Goal: Task Accomplishment & Management: Manage account settings

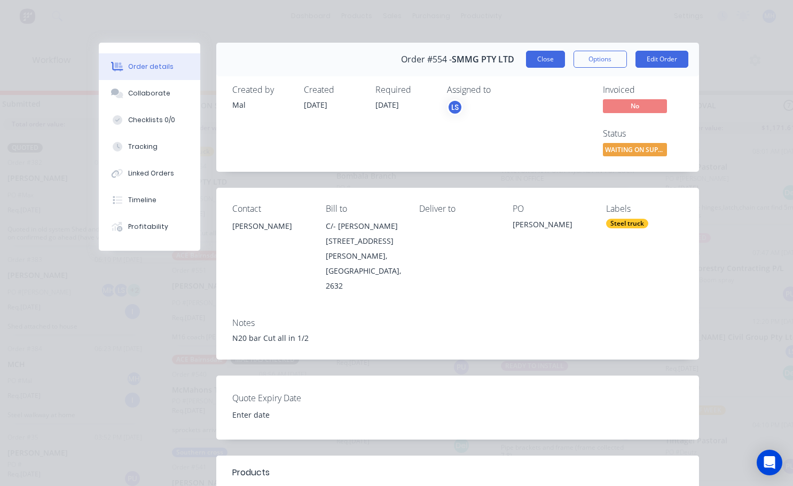
click at [542, 61] on button "Close" at bounding box center [545, 59] width 39 height 17
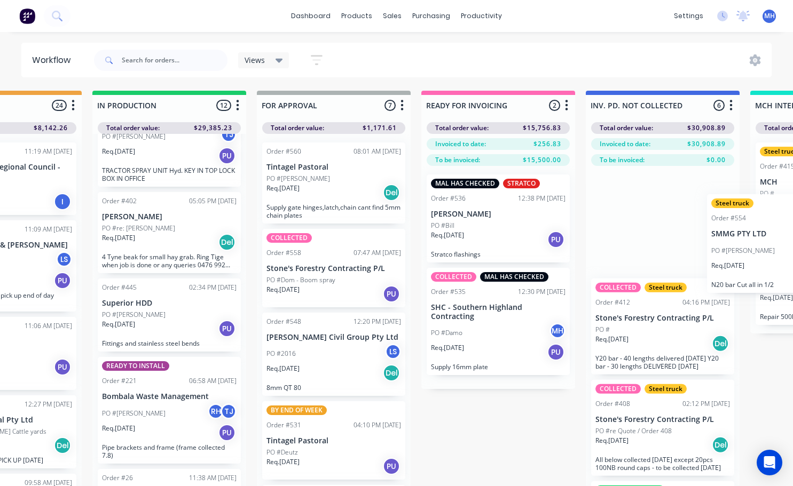
scroll to position [0, 595]
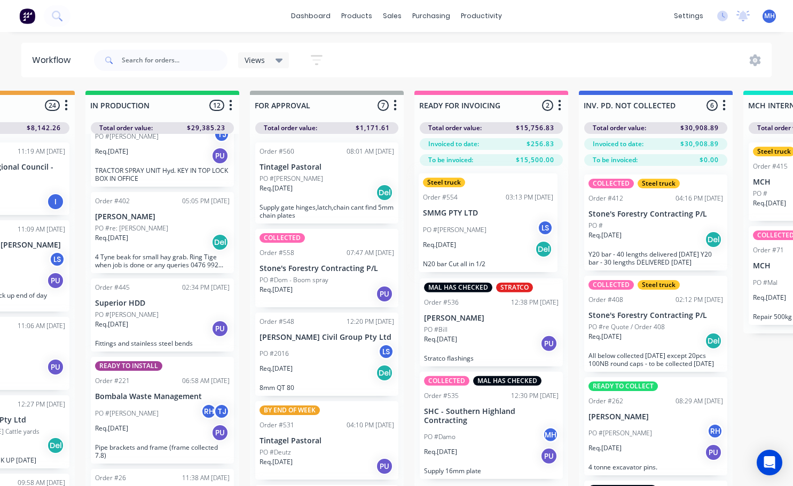
drag, startPoint x: 228, startPoint y: 201, endPoint x: 482, endPoint y: 234, distance: 255.6
click at [482, 234] on div "QUOTES TO DO 2 Status colour #273444 hex #273444 Save Cancel Notifications Emai…" at bounding box center [287, 307] width 1780 height 433
click at [510, 246] on div "Req. 04/09/25 Del" at bounding box center [491, 250] width 135 height 18
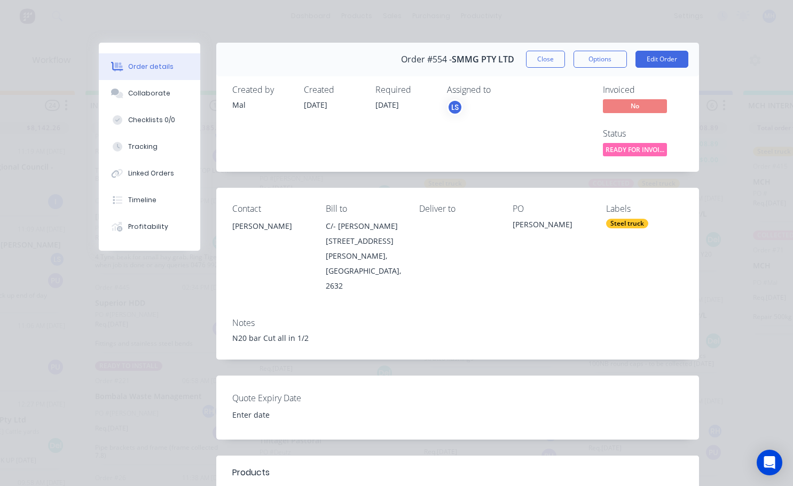
click at [449, 109] on div "LS" at bounding box center [455, 107] width 16 height 16
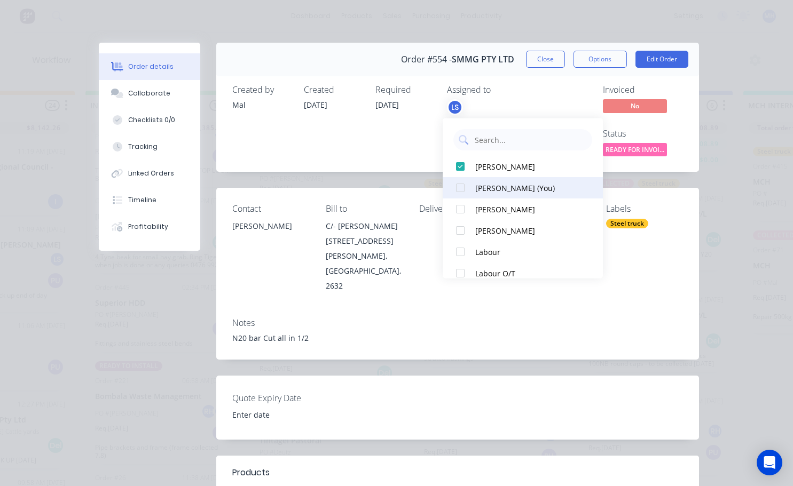
click at [459, 185] on div at bounding box center [459, 187] width 21 height 21
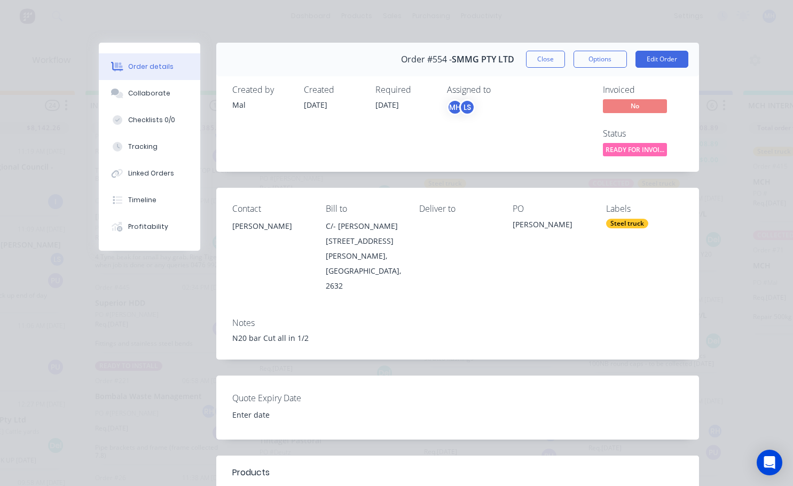
click at [617, 224] on div "Steel truck" at bounding box center [627, 224] width 42 height 10
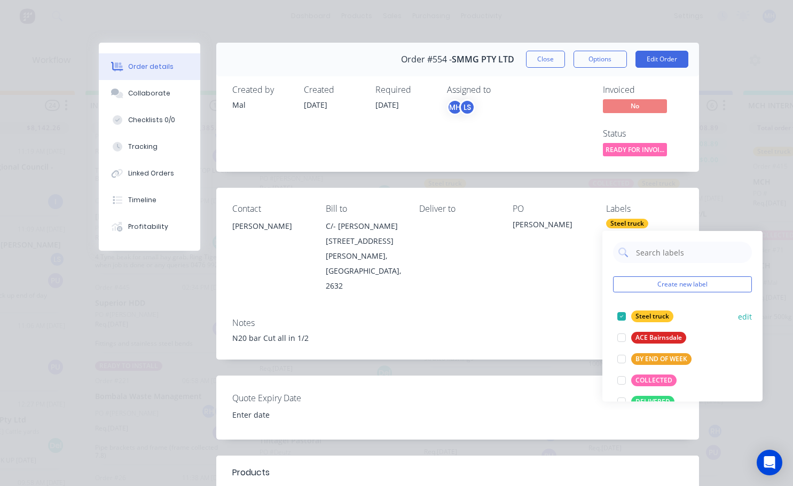
click at [622, 321] on div at bounding box center [621, 316] width 21 height 21
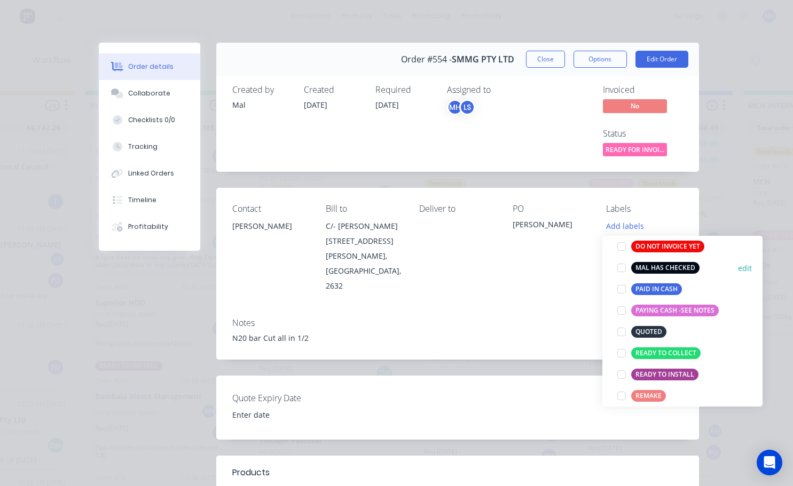
click at [626, 271] on div at bounding box center [621, 267] width 21 height 21
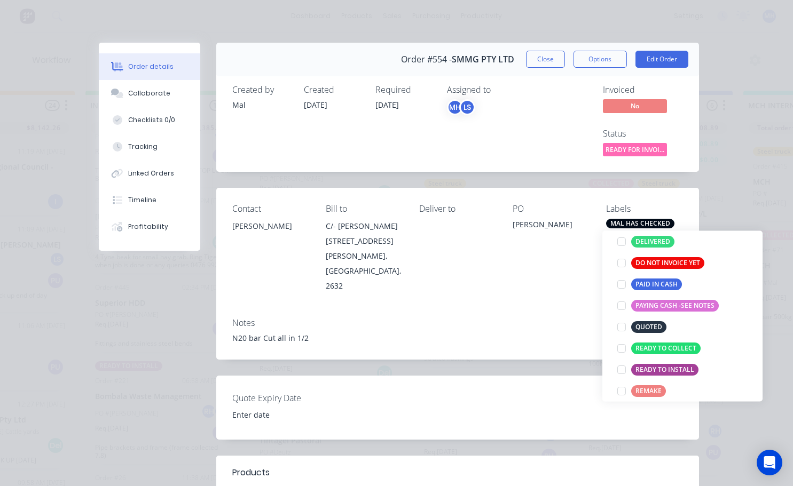
scroll to position [53, 0]
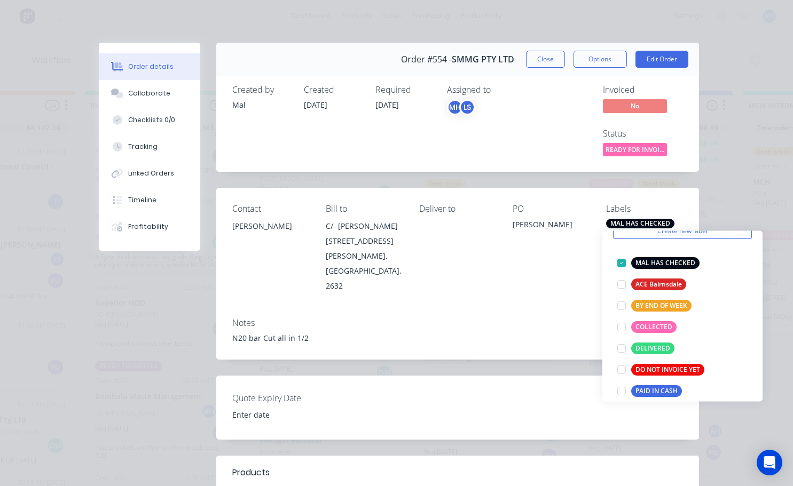
click at [543, 62] on button "Close" at bounding box center [545, 59] width 39 height 17
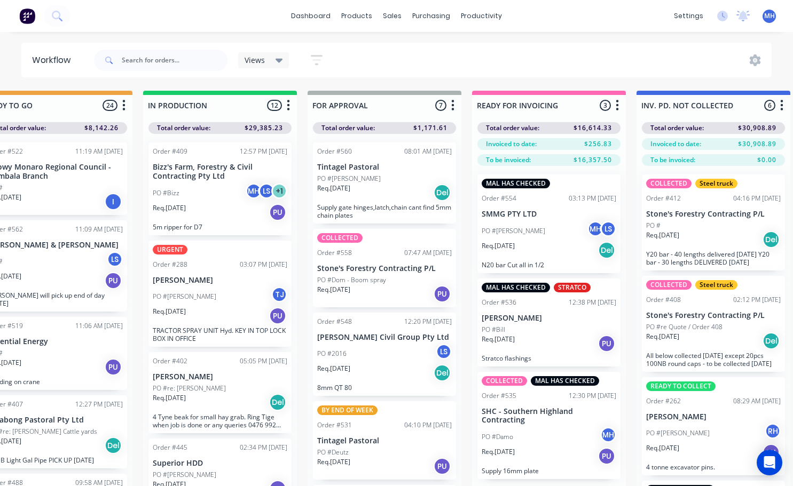
scroll to position [0, 583]
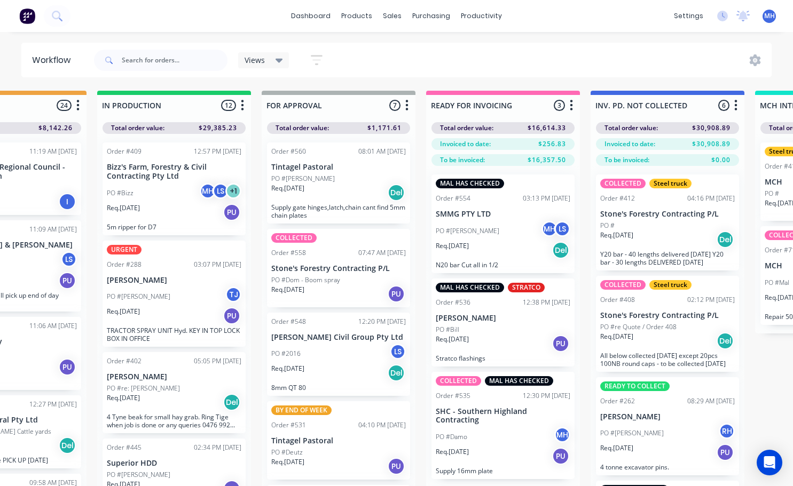
click at [163, 200] on div "PO #Bizz MH LS + 1" at bounding box center [174, 193] width 135 height 20
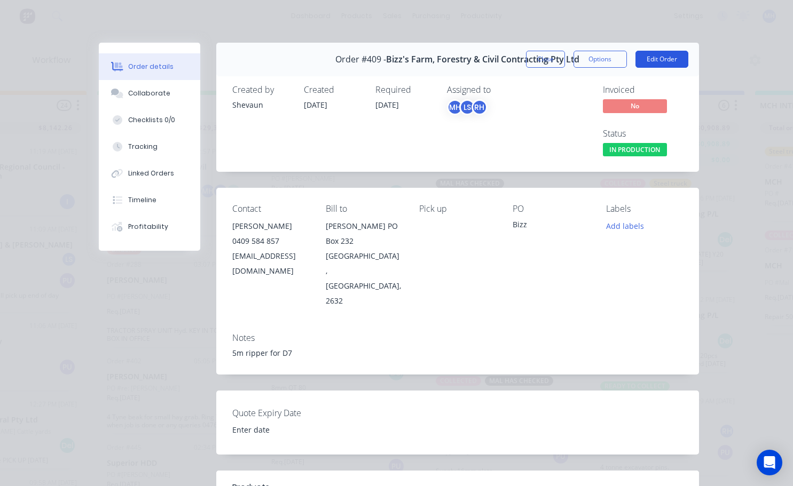
click at [645, 60] on button "Edit Order" at bounding box center [661, 59] width 53 height 17
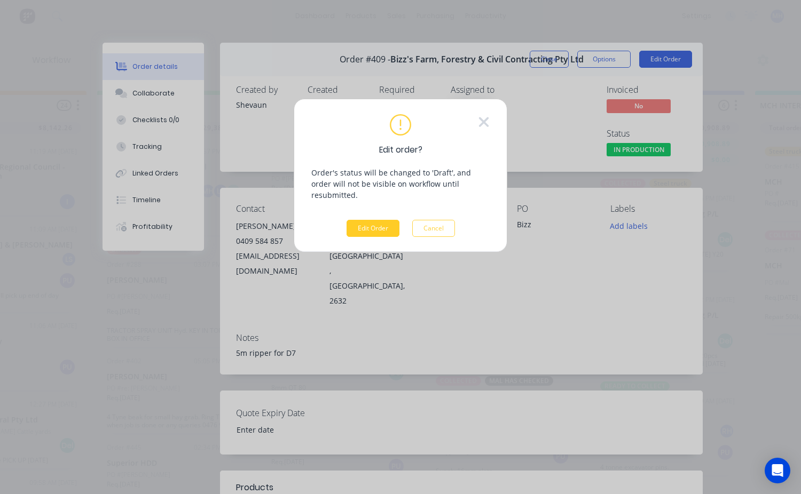
click at [359, 220] on button "Edit Order" at bounding box center [372, 228] width 53 height 17
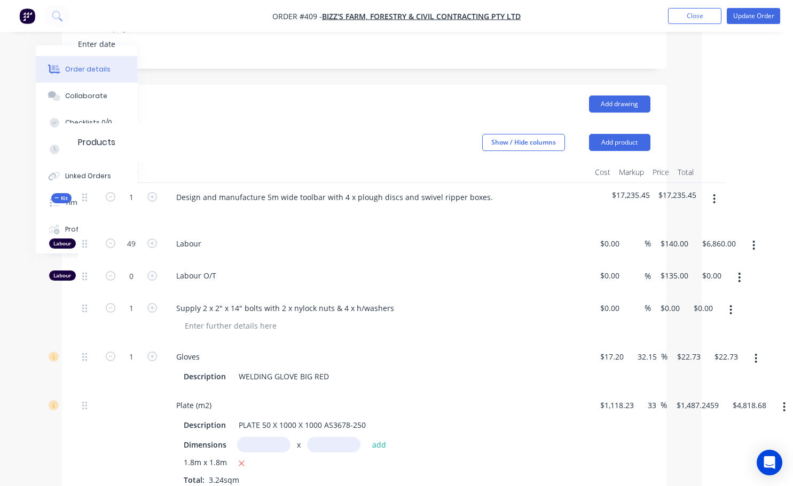
scroll to position [324, 96]
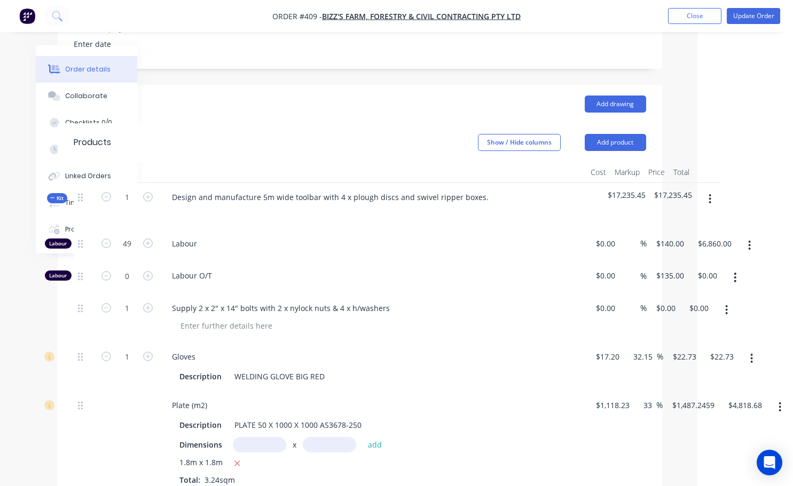
click at [711, 204] on icon "button" at bounding box center [710, 199] width 2 height 10
click at [432, 220] on div at bounding box center [372, 212] width 418 height 15
click at [748, 251] on icon "button" at bounding box center [749, 246] width 3 height 12
click at [709, 205] on icon "button" at bounding box center [709, 199] width 3 height 12
click at [665, 233] on div "Add product to kit" at bounding box center [672, 226] width 82 height 15
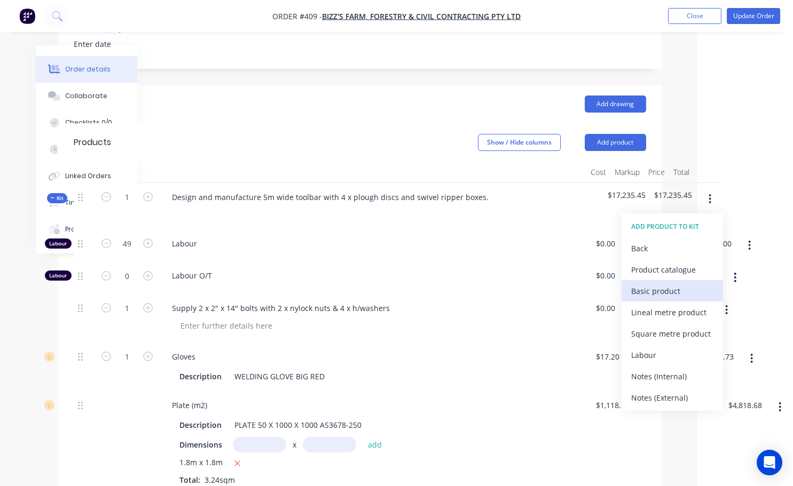
click at [661, 299] on div "Basic product" at bounding box center [672, 290] width 82 height 15
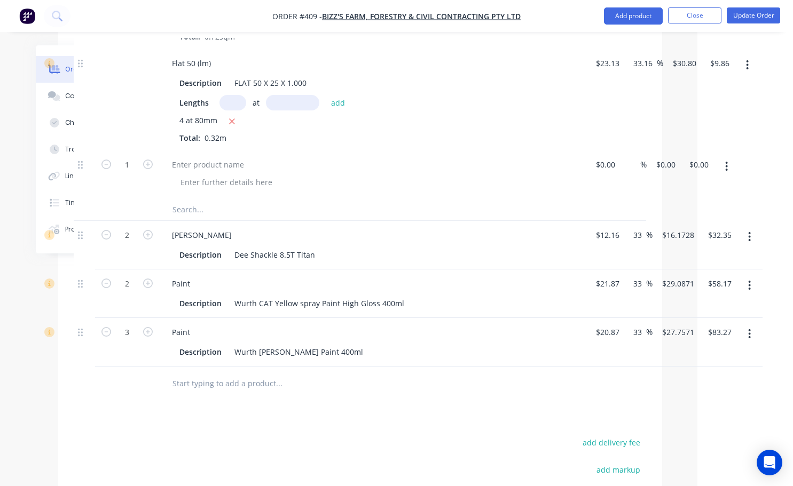
scroll to position [2192, 96]
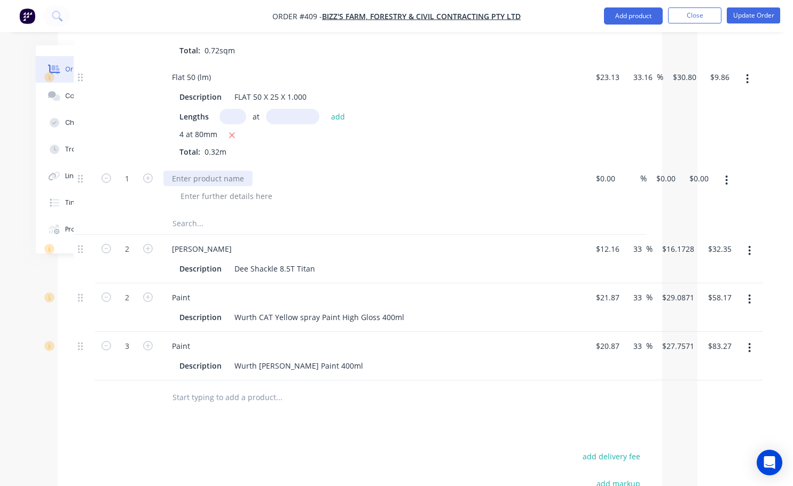
click at [173, 186] on div at bounding box center [207, 178] width 89 height 15
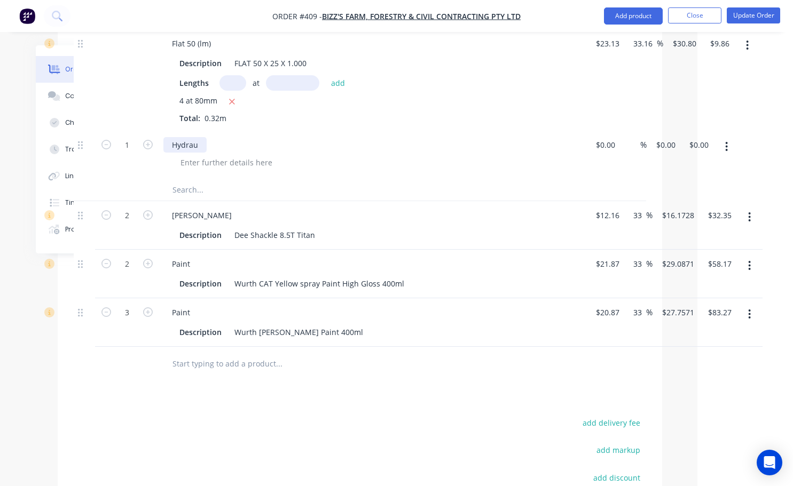
scroll to position [2246, 96]
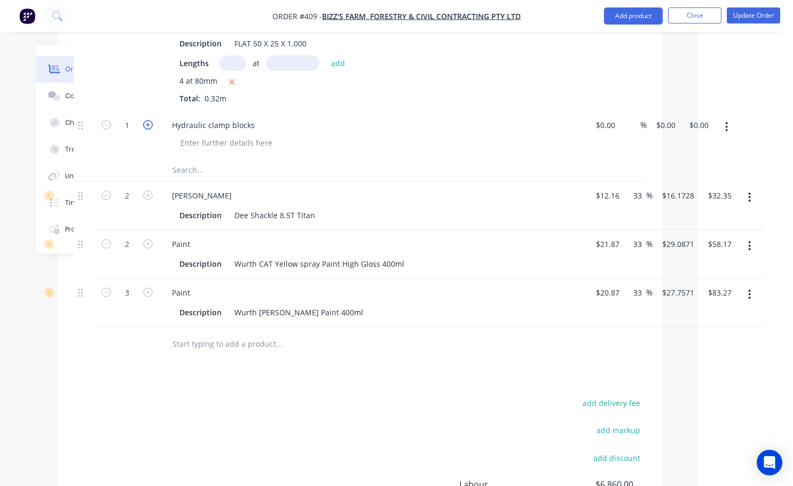
click at [150, 130] on icon "button" at bounding box center [148, 125] width 10 height 10
type input "5"
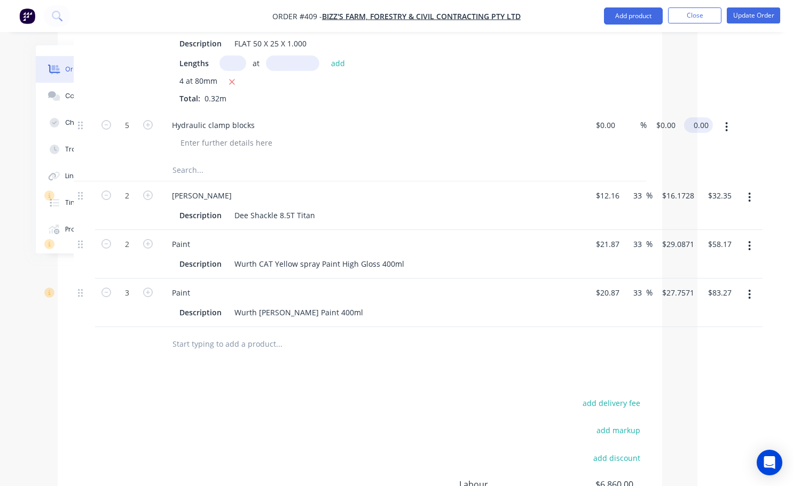
click at [705, 133] on input "0.00" at bounding box center [700, 124] width 25 height 15
type input "100"
type input "$20.00"
type input "$100.00"
click at [517, 405] on div "add delivery fee" at bounding box center [578, 409] width 133 height 27
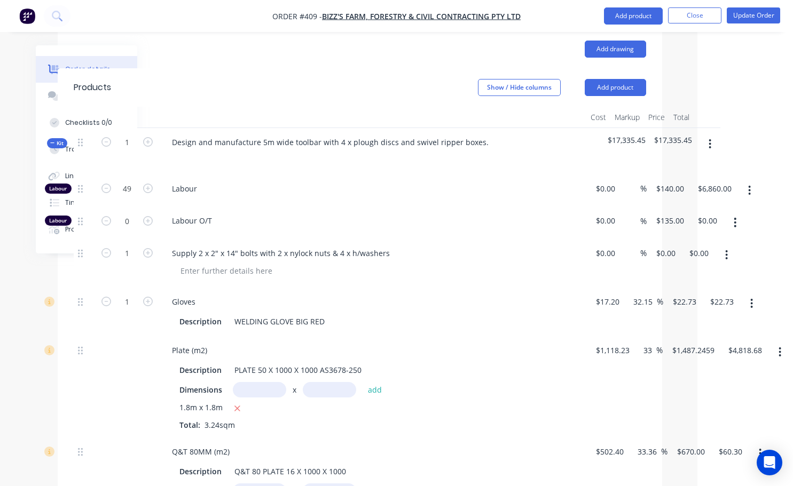
scroll to position [324, 96]
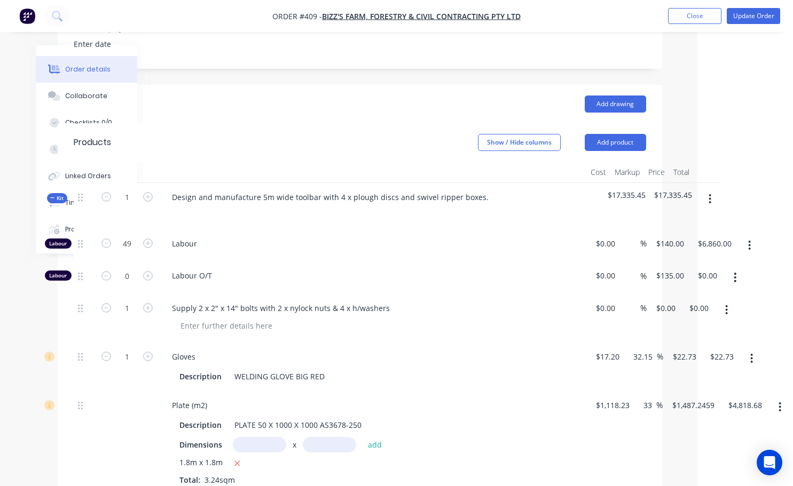
click at [710, 205] on icon "button" at bounding box center [709, 199] width 3 height 12
click at [684, 235] on div "Add product to kit" at bounding box center [672, 226] width 82 height 15
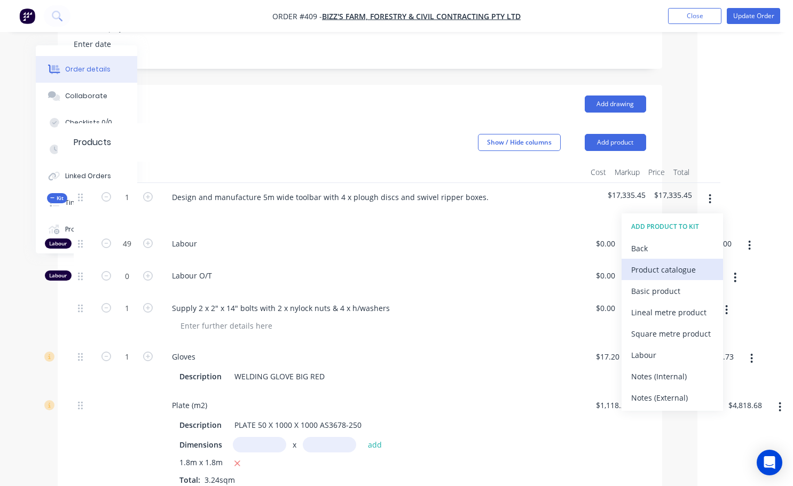
click at [670, 278] on div "Product catalogue" at bounding box center [672, 269] width 82 height 15
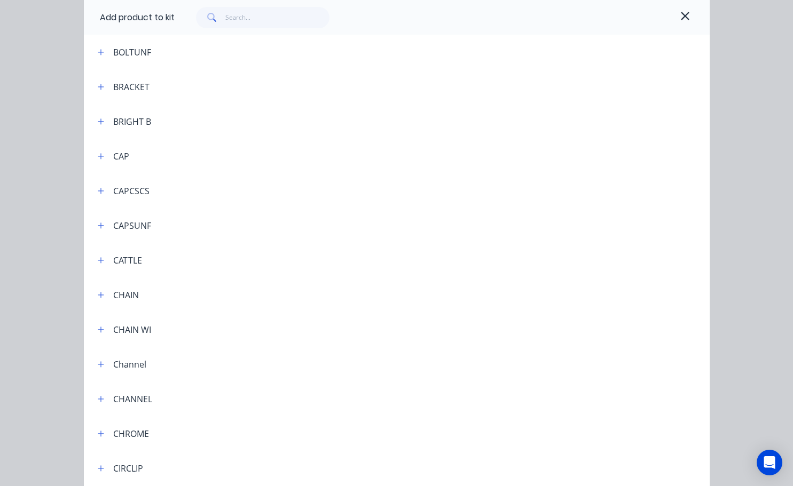
scroll to position [587, 0]
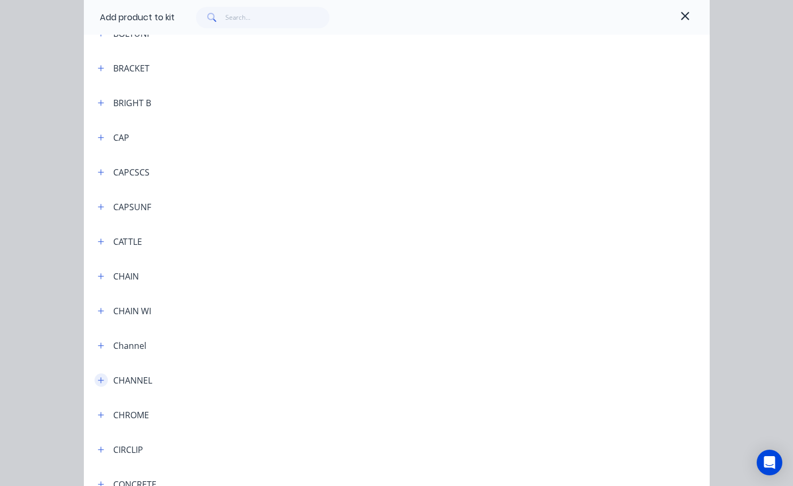
click at [99, 381] on icon "button" at bounding box center [101, 380] width 6 height 6
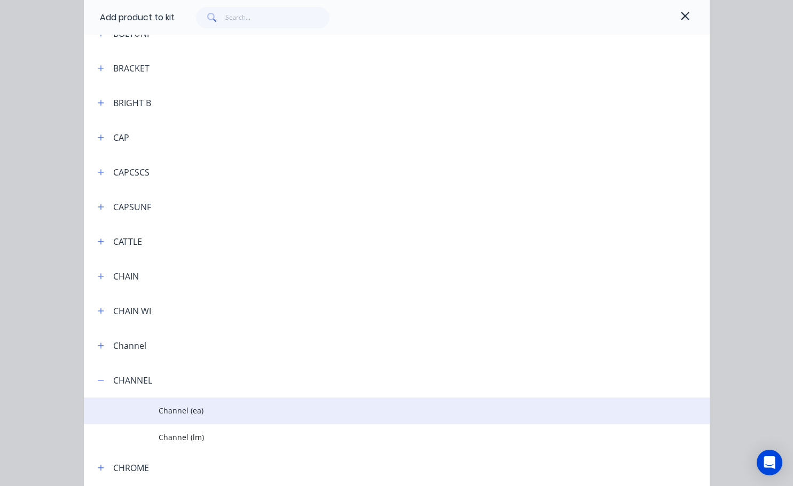
click at [178, 408] on span "Channel (ea)" at bounding box center [379, 410] width 440 height 11
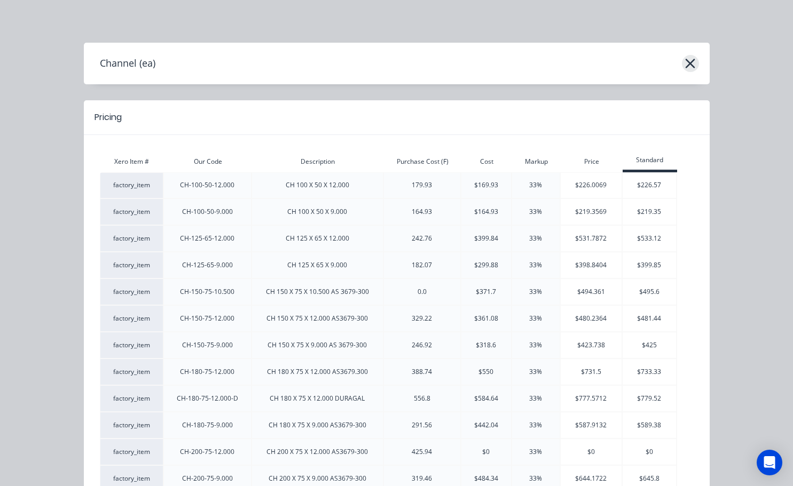
click at [685, 63] on icon "button" at bounding box center [690, 64] width 10 height 10
click at [688, 62] on icon "button" at bounding box center [690, 64] width 10 height 10
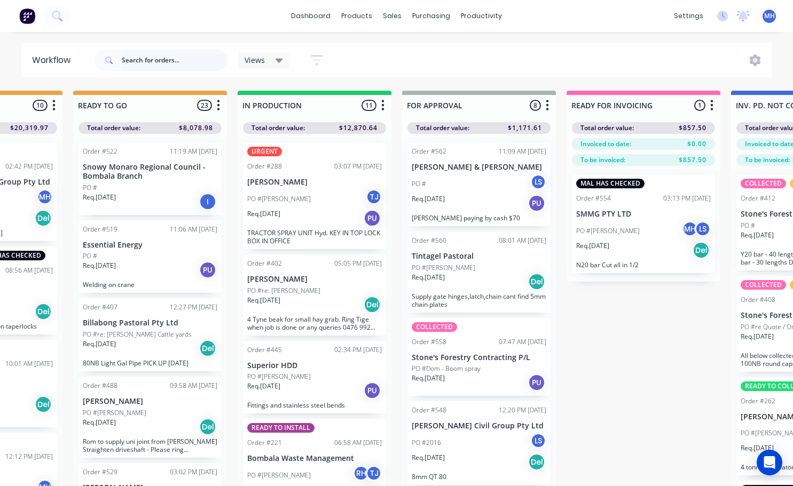
click at [137, 56] on input "text" at bounding box center [175, 60] width 106 height 21
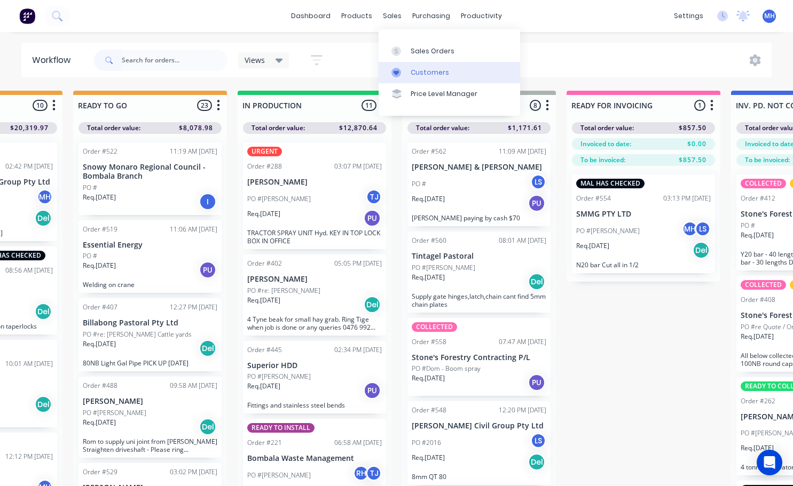
click at [424, 69] on div "Customers" at bounding box center [429, 73] width 38 height 10
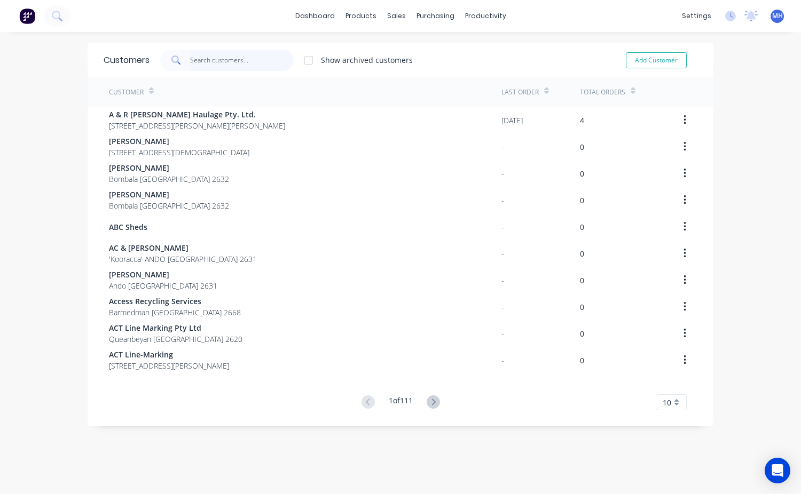
click at [203, 58] on input "text" at bounding box center [242, 60] width 104 height 21
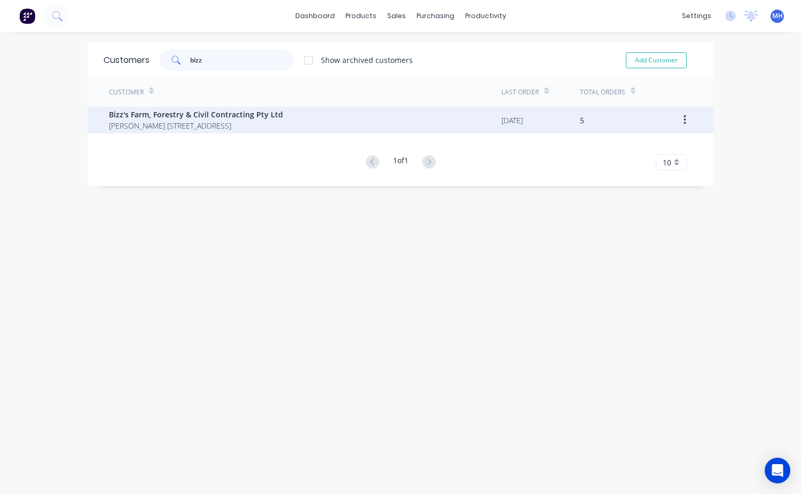
type input "bizz"
click at [175, 126] on span "Mr Aaron Kelland PO Box 232 Bombala New South Wales 2632" at bounding box center [196, 125] width 174 height 11
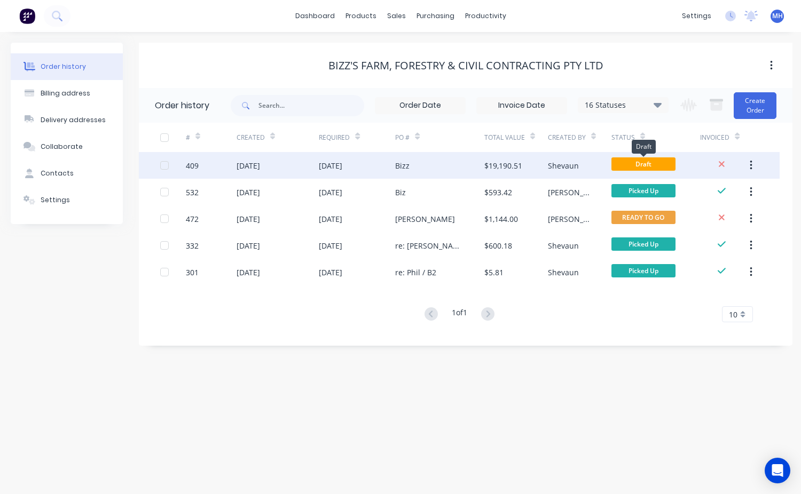
click at [623, 160] on span "Draft" at bounding box center [643, 163] width 64 height 13
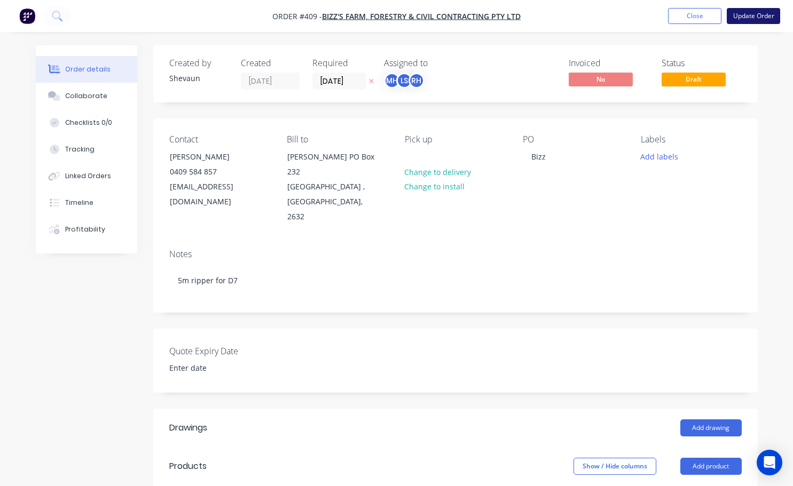
click at [755, 14] on button "Update Order" at bounding box center [752, 16] width 53 height 16
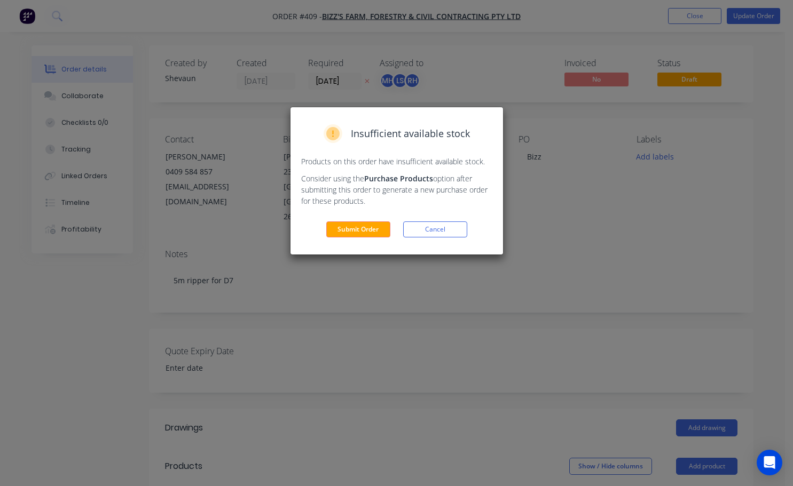
click at [595, 212] on div "Insufficient available stock Products on this order have insufficient available…" at bounding box center [396, 243] width 793 height 486
click at [346, 230] on button "Submit Order" at bounding box center [358, 230] width 64 height 16
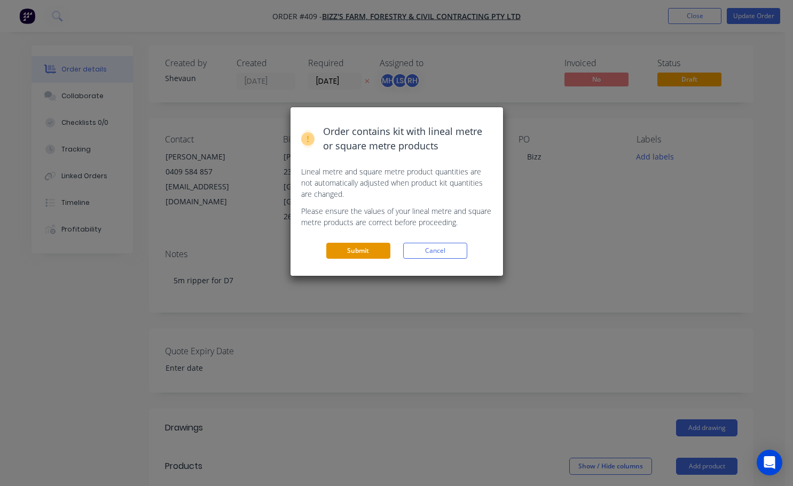
click at [371, 254] on button "Submit" at bounding box center [358, 251] width 64 height 16
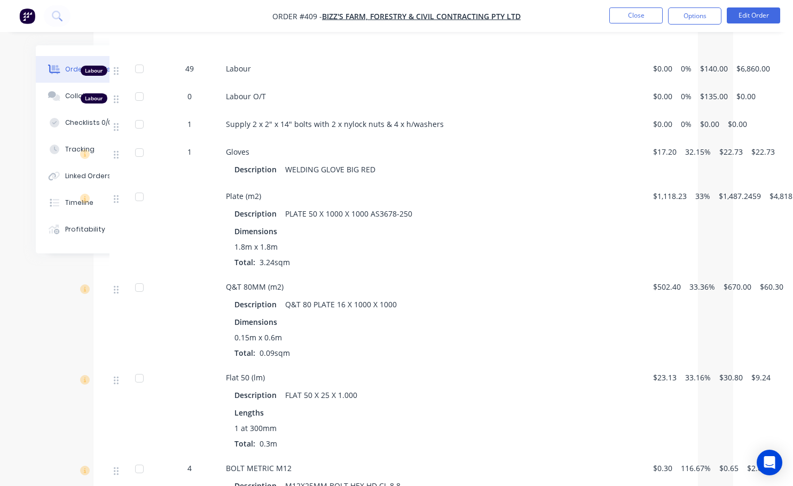
scroll to position [363, 60]
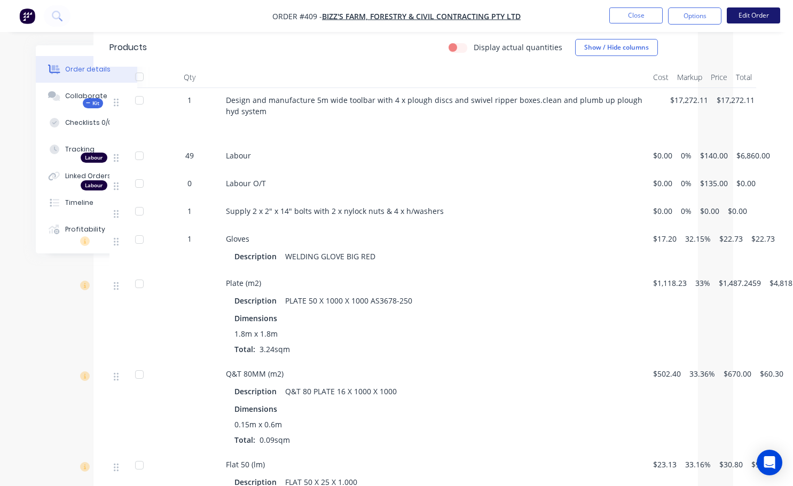
click at [771, 17] on button "Edit Order" at bounding box center [752, 15] width 53 height 16
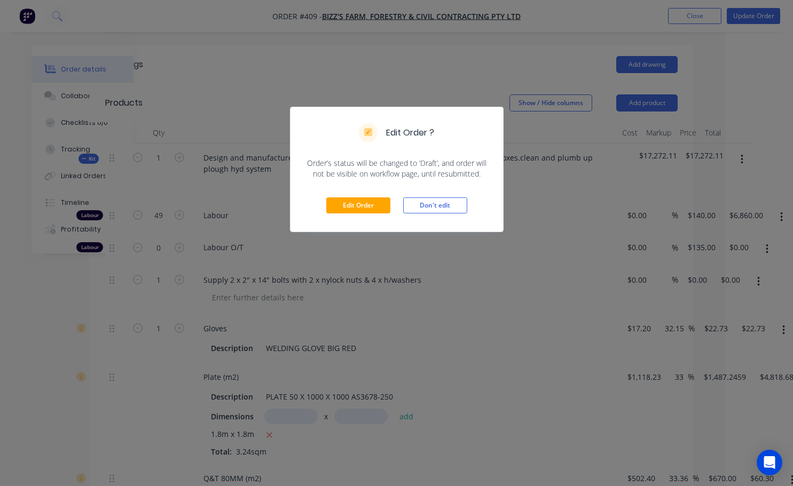
scroll to position [366, 21]
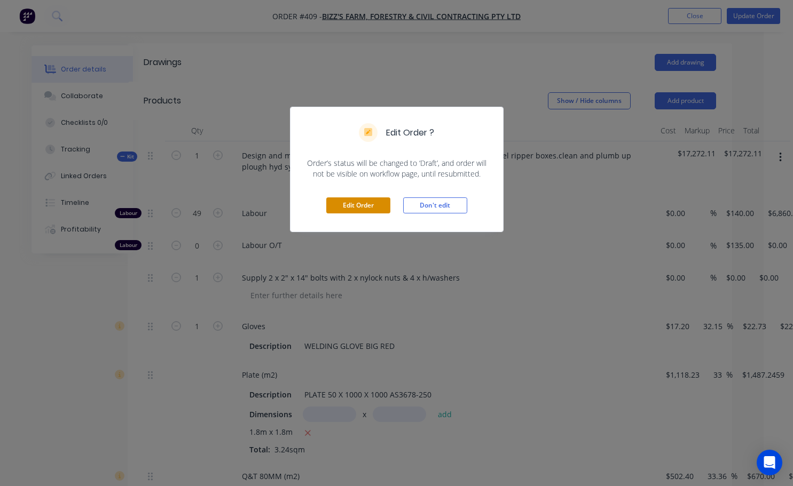
click at [337, 209] on button "Edit Order" at bounding box center [358, 205] width 64 height 16
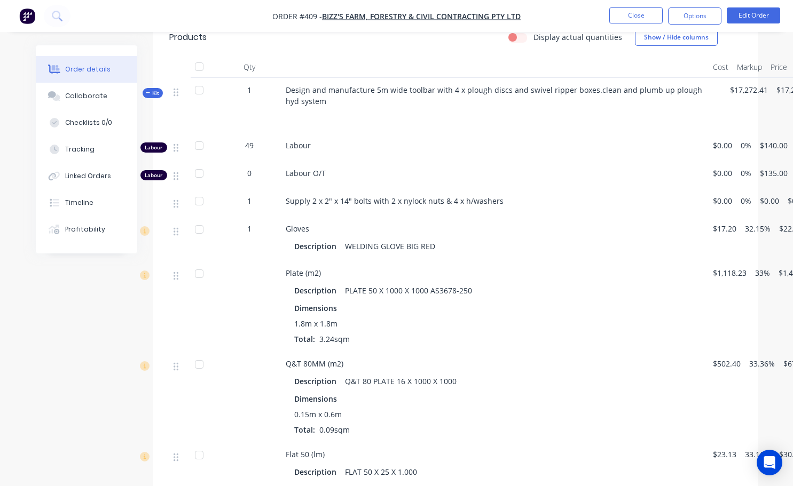
scroll to position [374, 74]
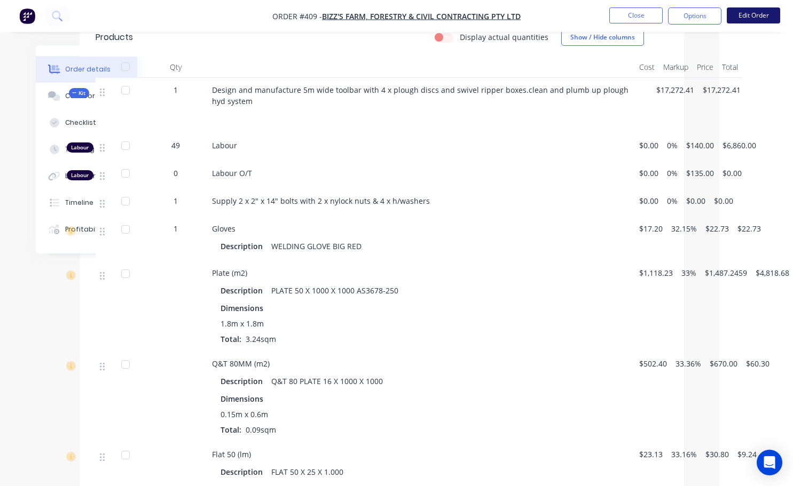
click at [747, 14] on button "Edit Order" at bounding box center [752, 15] width 53 height 16
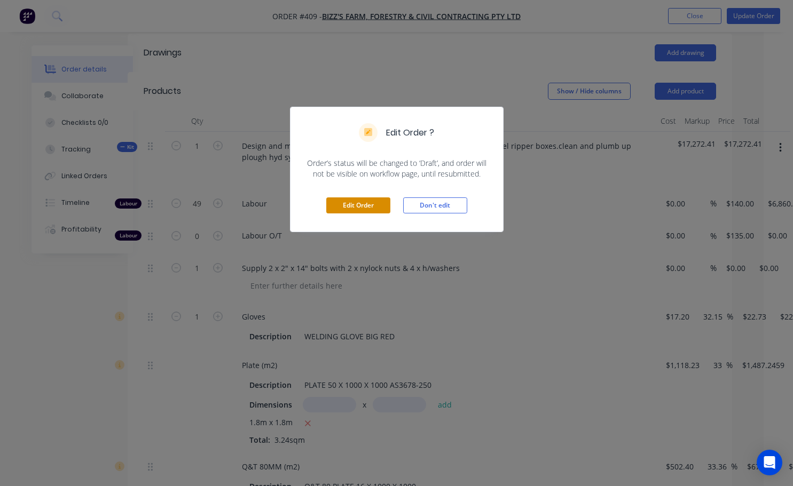
click at [369, 204] on button "Edit Order" at bounding box center [358, 205] width 64 height 16
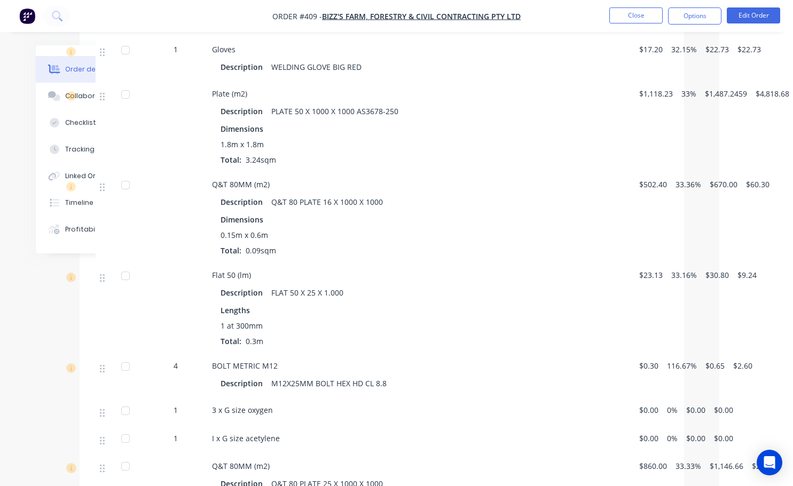
scroll to position [534, 74]
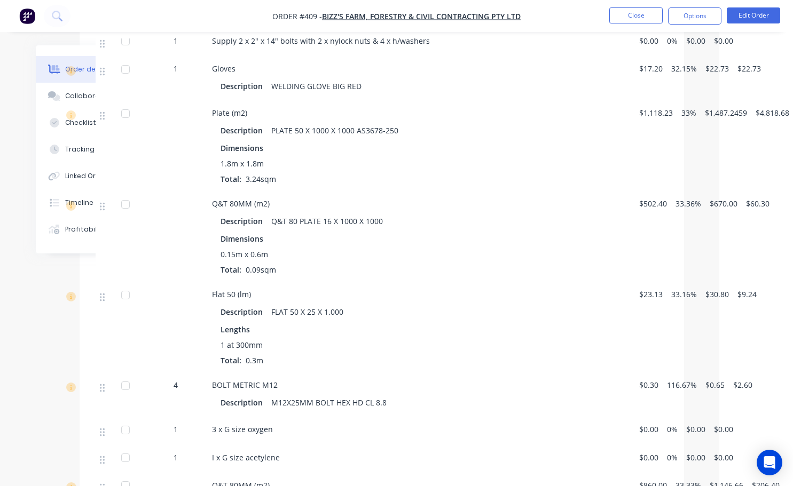
click at [697, 209] on span "33.36%" at bounding box center [688, 203] width 26 height 11
click at [719, 209] on span "$670.00" at bounding box center [723, 203] width 28 height 11
drag, startPoint x: 768, startPoint y: 225, endPoint x: 633, endPoint y: 234, distance: 135.9
click at [768, 224] on div "$60.30" at bounding box center [757, 237] width 32 height 91
click at [757, 17] on button "Edit Order" at bounding box center [752, 15] width 53 height 16
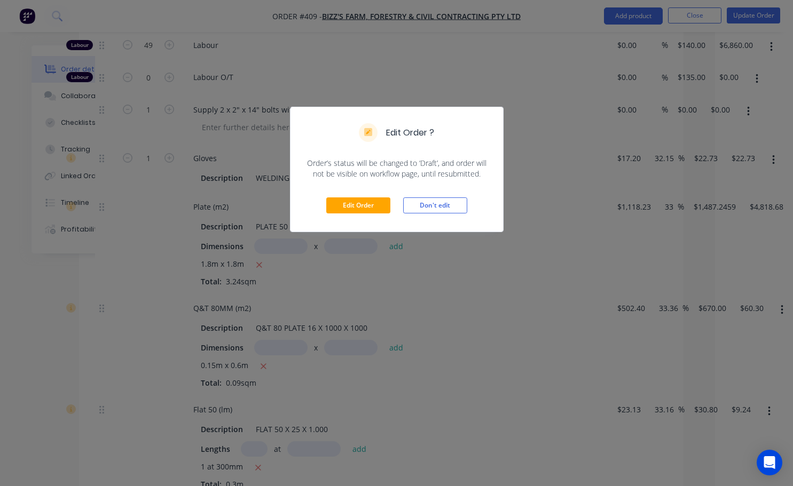
scroll to position [574, 21]
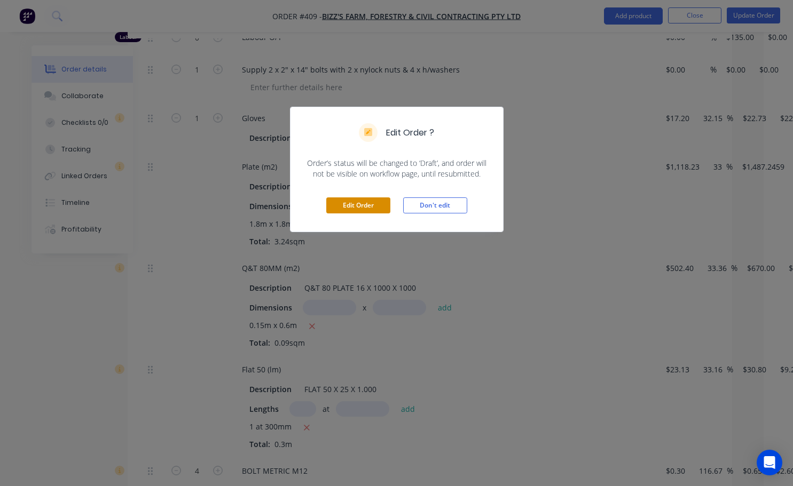
click at [370, 207] on button "Edit Order" at bounding box center [358, 205] width 64 height 16
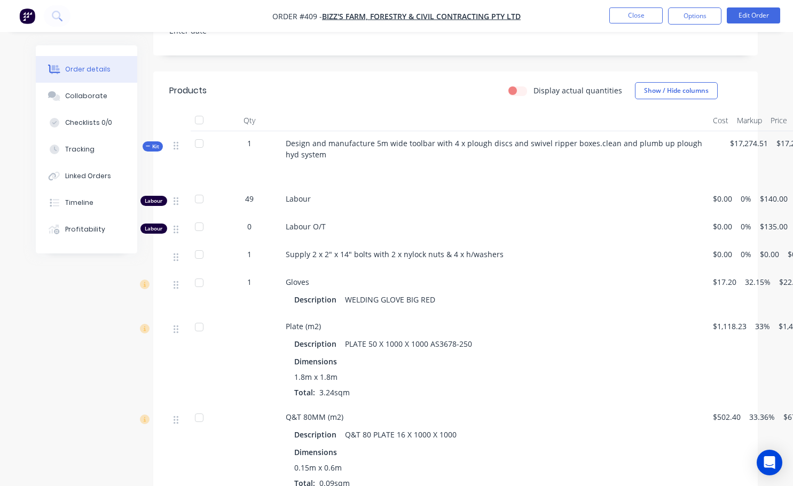
scroll to position [320, 74]
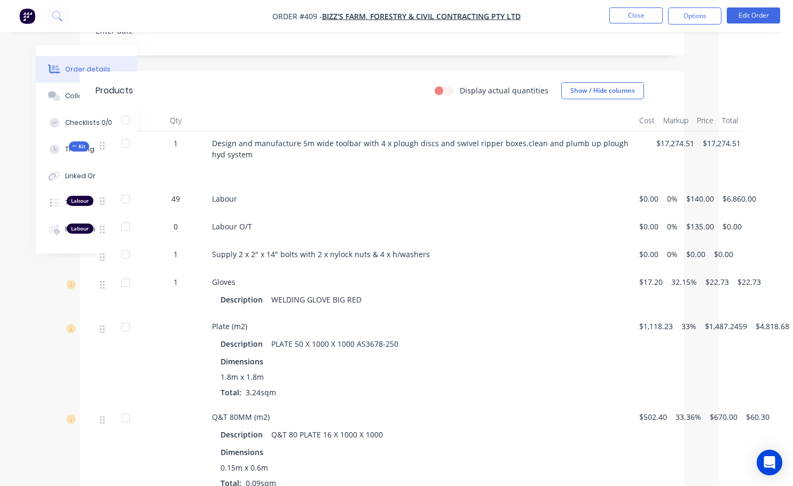
click at [323, 171] on div "Design and manufacture 5m wide toolbar with 4 x plough discs and swivel ripper …" at bounding box center [421, 159] width 427 height 56
click at [496, 160] on span "Design and manufacture 5m wide toolbar with 4 x plough discs and swivel ripper …" at bounding box center [421, 148] width 418 height 21
drag, startPoint x: 741, startPoint y: 152, endPoint x: 747, endPoint y: 170, distance: 19.1
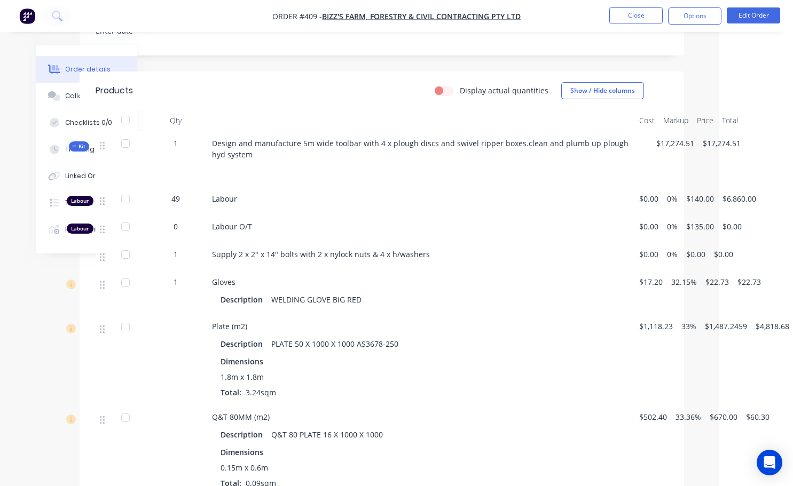
click at [735, 204] on span "$6,860.00" at bounding box center [739, 198] width 34 height 11
drag, startPoint x: 781, startPoint y: 227, endPoint x: 767, endPoint y: 221, distance: 15.8
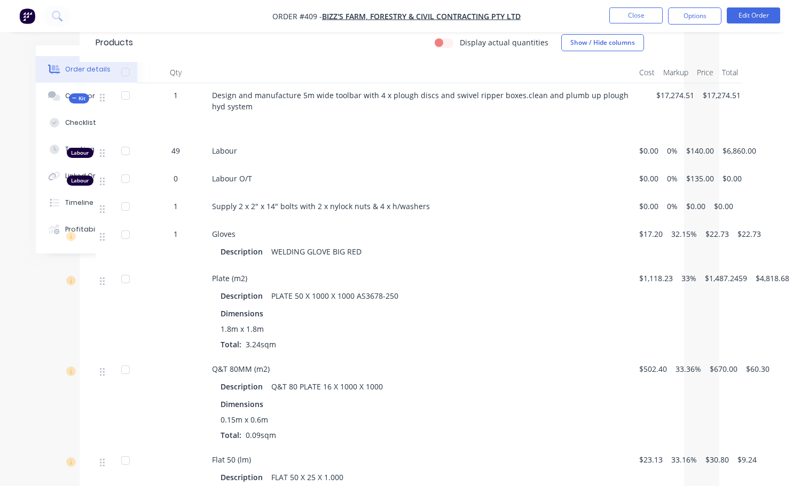
scroll to position [320, 74]
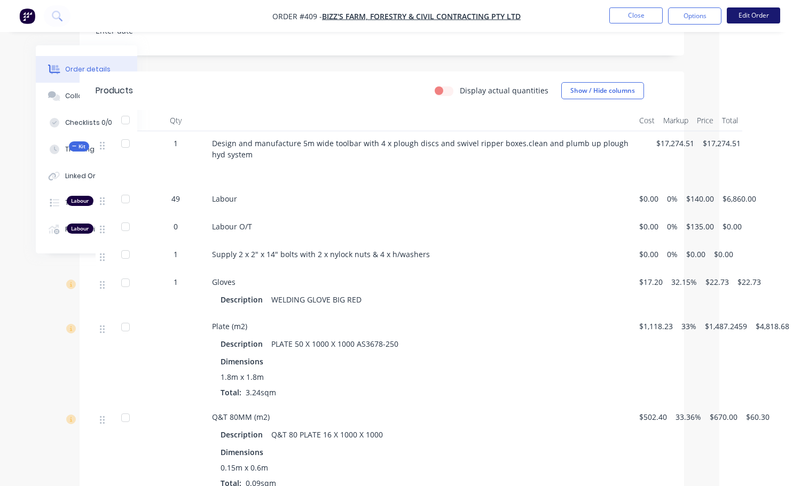
click at [750, 10] on button "Edit Order" at bounding box center [752, 15] width 53 height 16
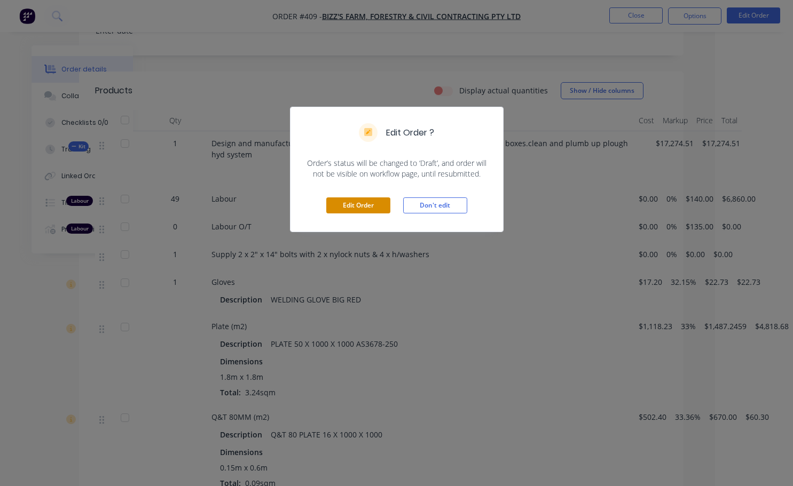
click at [369, 210] on button "Edit Order" at bounding box center [358, 205] width 64 height 16
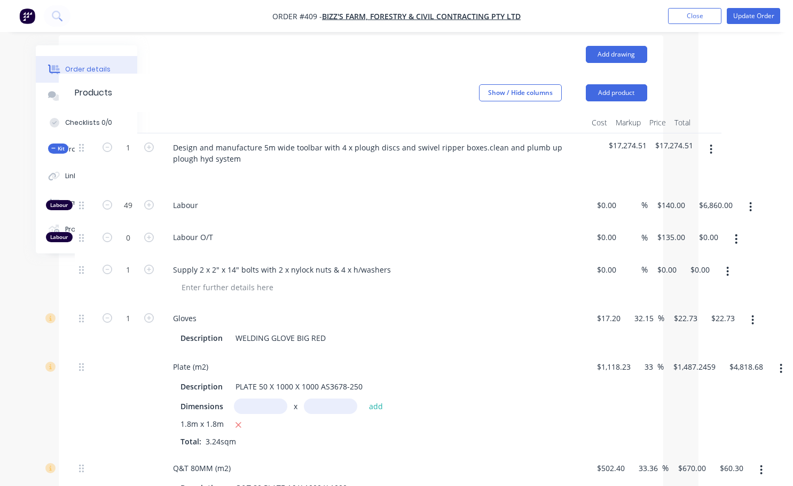
scroll to position [374, 96]
click at [709, 154] on icon "button" at bounding box center [710, 150] width 2 height 10
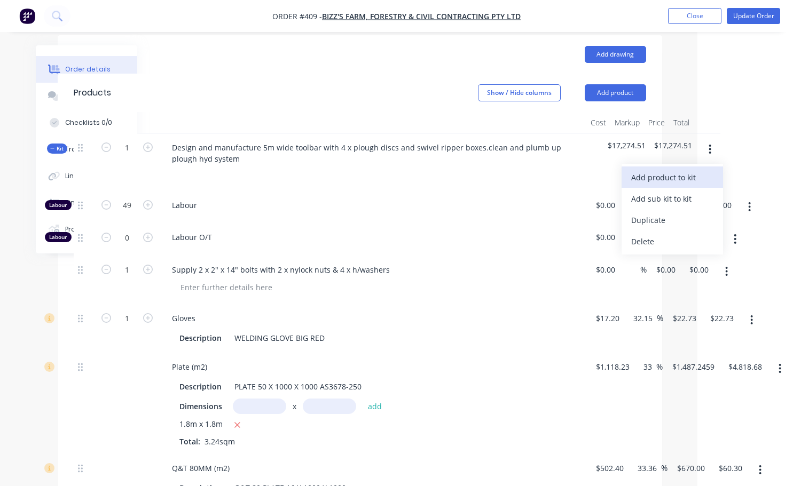
click at [682, 185] on div "Add product to kit" at bounding box center [672, 177] width 82 height 15
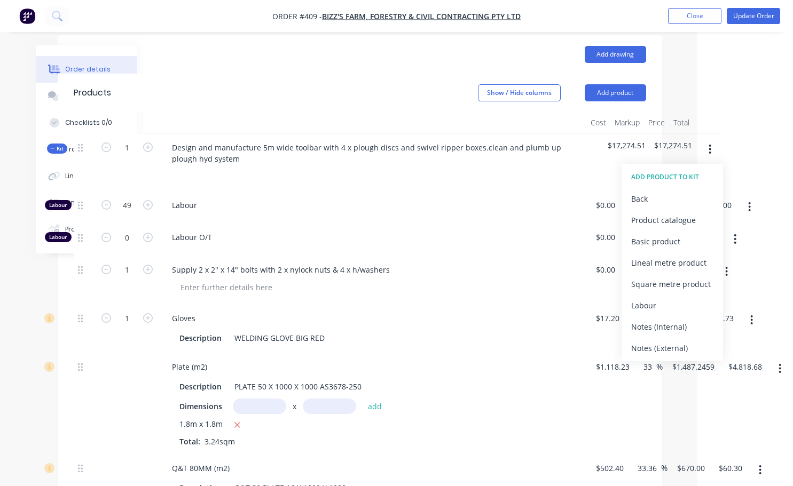
click at [660, 246] on div "Basic product" at bounding box center [672, 241] width 82 height 15
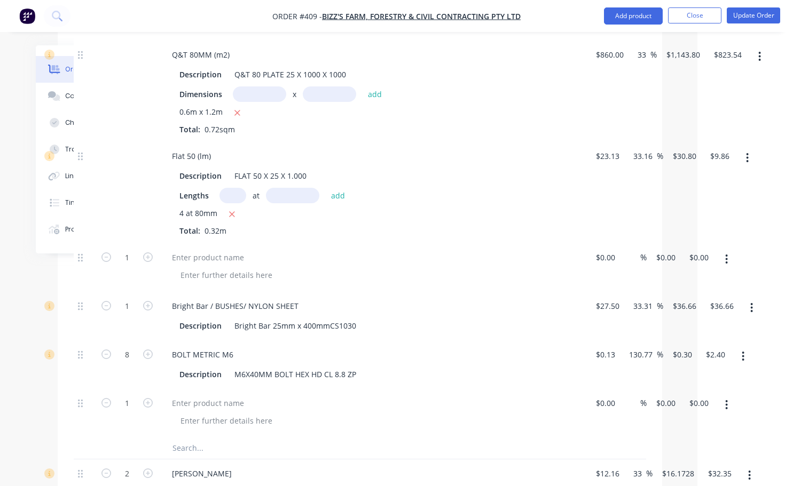
scroll to position [2135, 96]
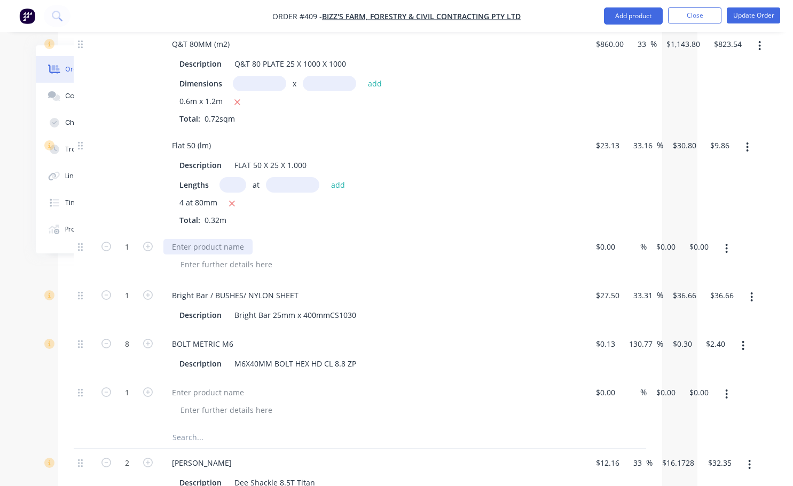
click at [188, 255] on div at bounding box center [207, 246] width 89 height 15
click at [682, 249] on div "$0.00 $0.00" at bounding box center [695, 257] width 33 height 49
click at [646, 255] on div "1 Blue hydraulic clamp blocks $0.00 $0.00 % $0.00 $0.00 $0.00 $0.00" at bounding box center [360, 257] width 572 height 49
click at [646, 252] on div "1 Blue hydraulic clamp blocks $0.00 $0.00 % 0 $0.00 $0.00 $0.00" at bounding box center [360, 257] width 572 height 49
click at [534, 352] on div "BOLT METRIC M6" at bounding box center [372, 343] width 418 height 15
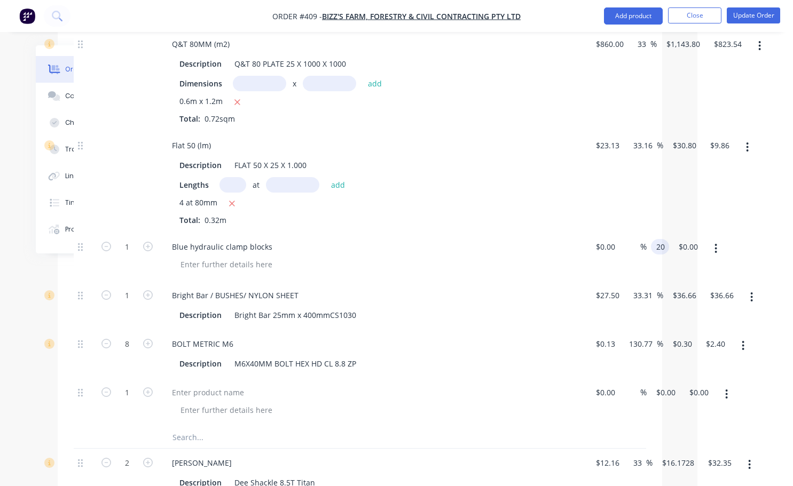
type input "$20.00"
click at [145, 251] on icon "button" at bounding box center [148, 247] width 10 height 10
type input "2"
type input "$40.00"
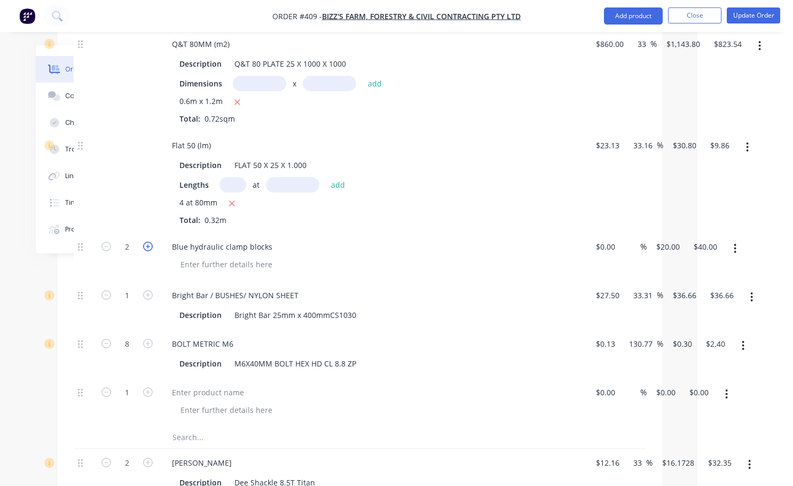
click at [145, 251] on icon "button" at bounding box center [148, 247] width 10 height 10
type input "3"
type input "$60.00"
click at [145, 251] on icon "button" at bounding box center [148, 247] width 10 height 10
type input "4"
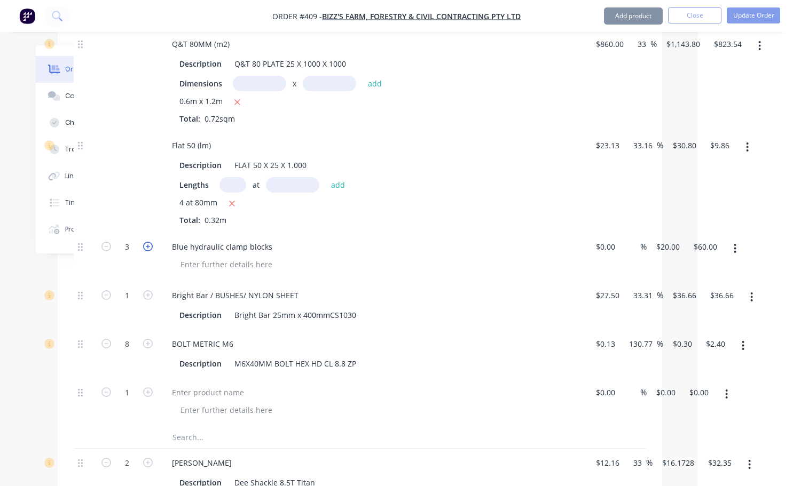
type input "$80.00"
click at [145, 251] on icon "button" at bounding box center [148, 247] width 10 height 10
type input "5"
type input "$100.00"
click at [145, 251] on icon "button" at bounding box center [148, 247] width 10 height 10
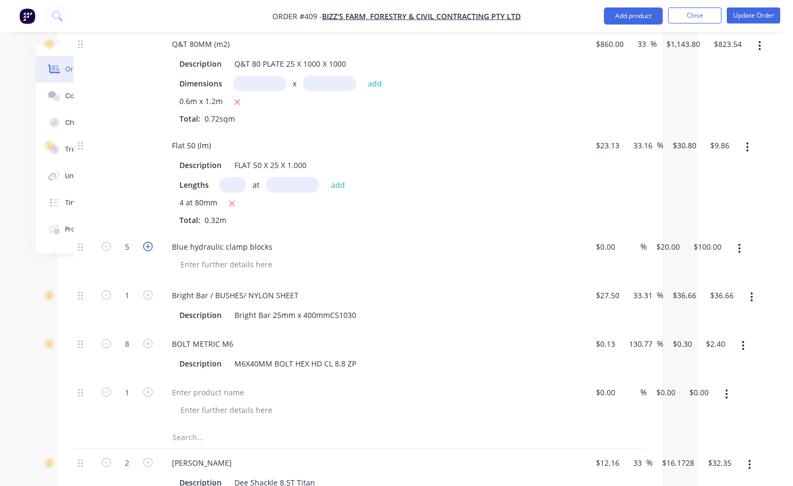
type input "6"
type input "$120.00"
click at [110, 251] on icon "button" at bounding box center [106, 247] width 10 height 10
type input "5"
type input "$100.00"
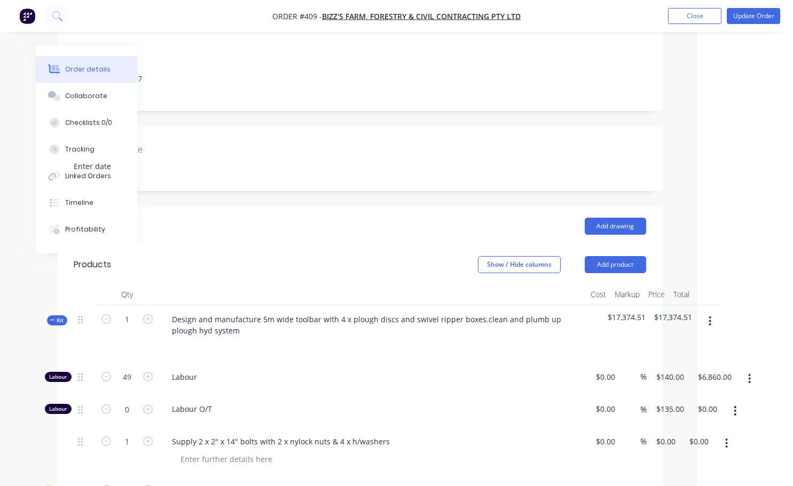
scroll to position [374, 96]
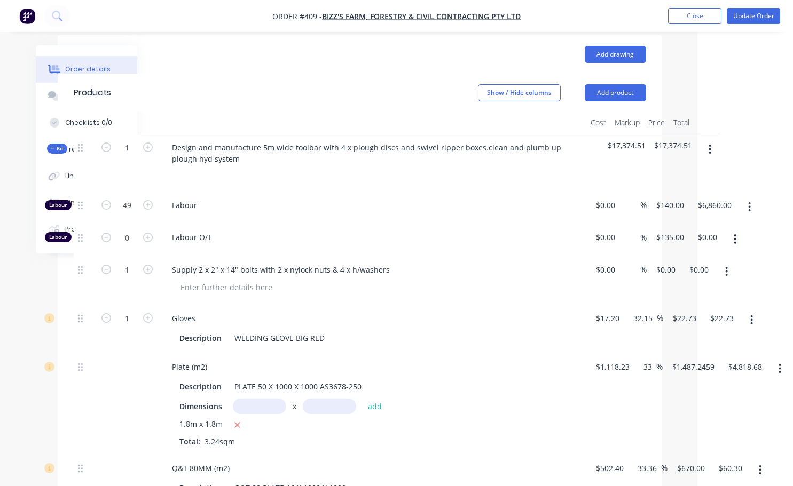
click at [710, 155] on icon "button" at bounding box center [709, 150] width 3 height 12
click at [674, 185] on div "Add product to kit" at bounding box center [672, 177] width 82 height 15
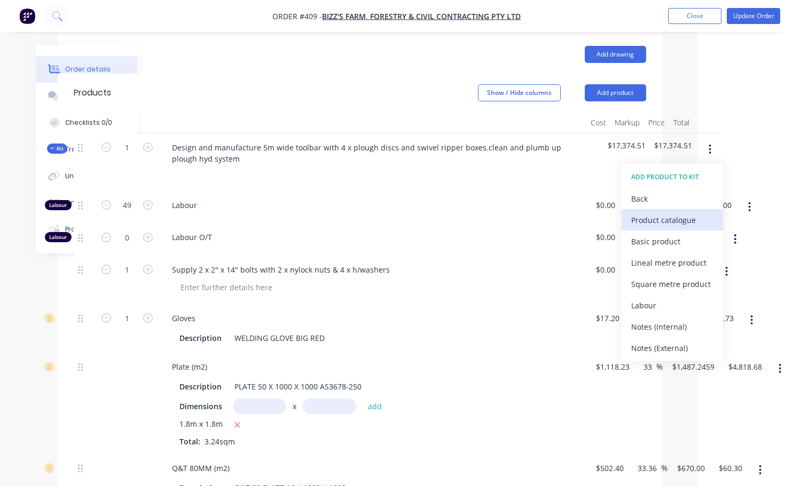
click at [660, 228] on div "Product catalogue" at bounding box center [672, 219] width 82 height 15
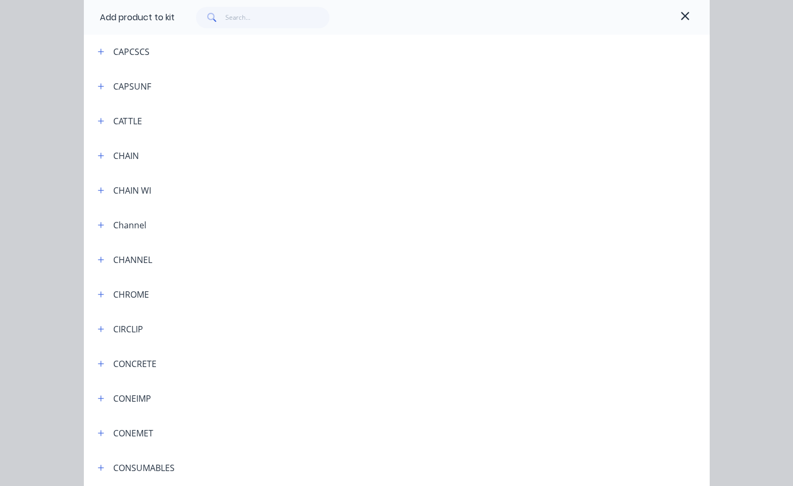
scroll to position [747, 0]
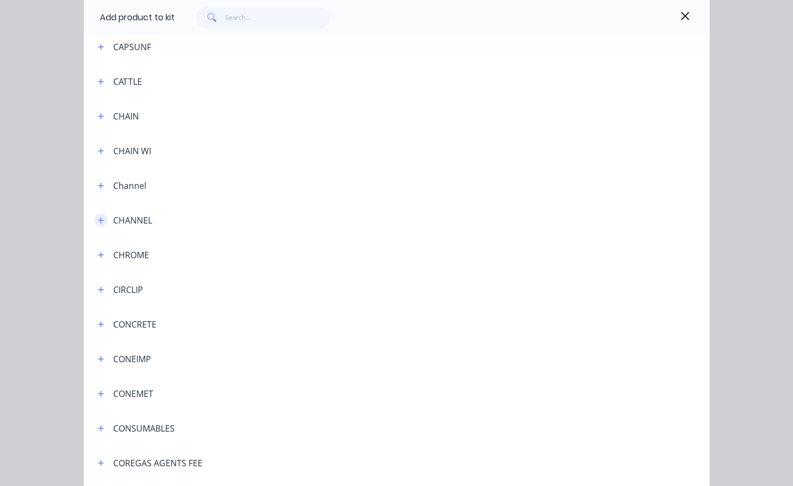
click at [101, 221] on button "button" at bounding box center [100, 220] width 13 height 13
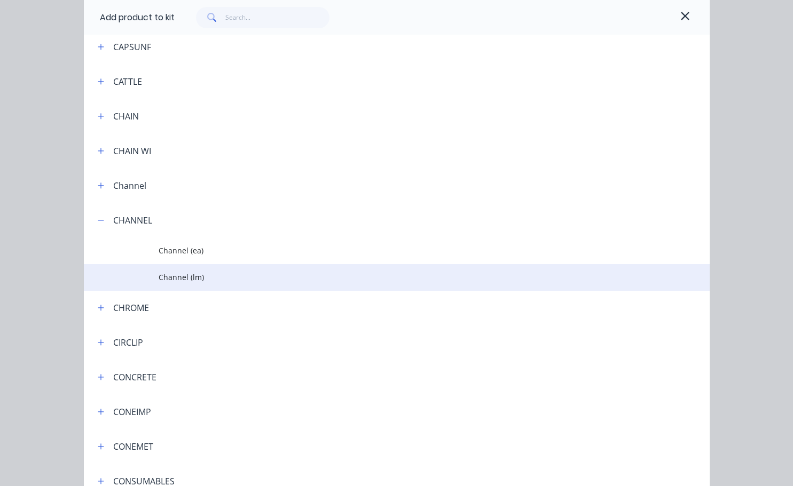
click at [183, 278] on span "Channel (lm)" at bounding box center [379, 277] width 440 height 11
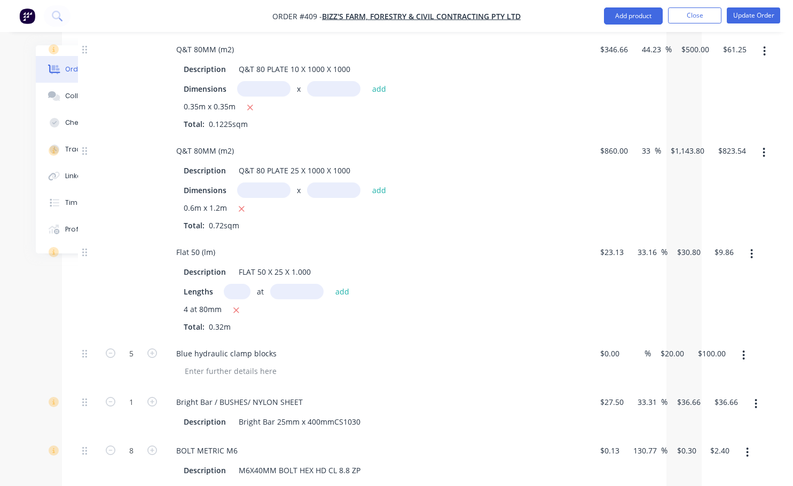
scroll to position [2402, 91]
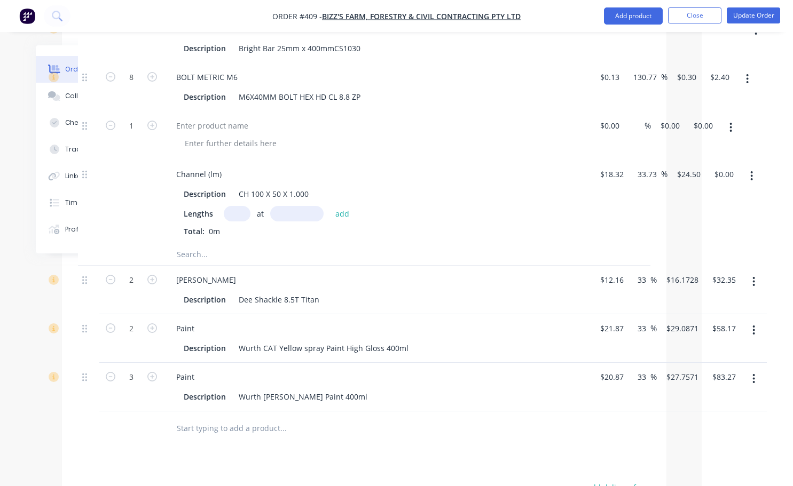
drag, startPoint x: 235, startPoint y: 226, endPoint x: 242, endPoint y: 238, distance: 13.6
click at [235, 222] on input "text" at bounding box center [237, 213] width 27 height 15
type input "1"
click at [293, 222] on input "text" at bounding box center [296, 213] width 53 height 15
type input "150mm"
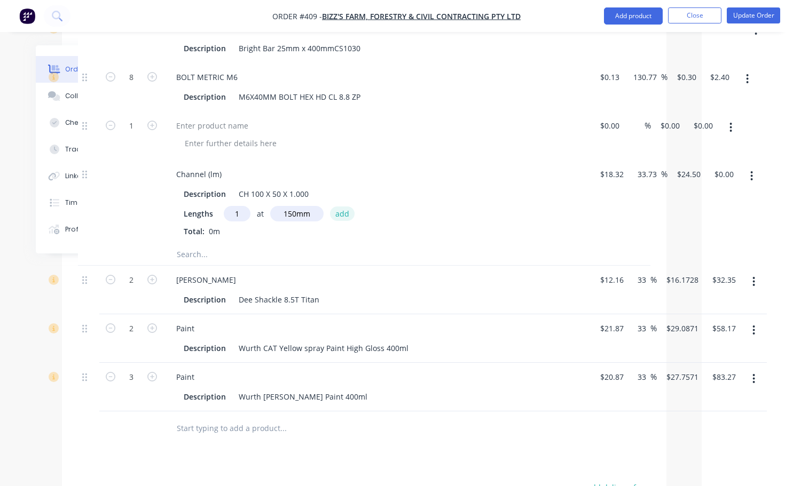
click at [336, 221] on button "add" at bounding box center [342, 214] width 25 height 14
type input "$3.68"
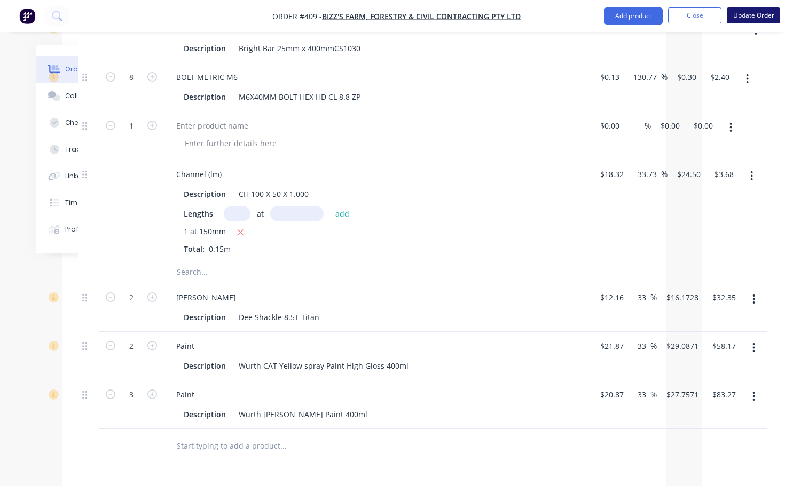
click at [755, 19] on button "Update Order" at bounding box center [752, 15] width 53 height 16
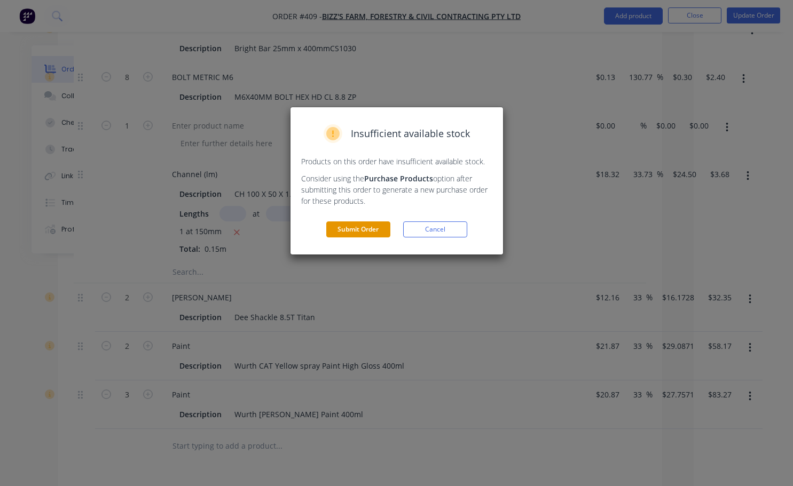
click at [353, 230] on button "Submit Order" at bounding box center [358, 230] width 64 height 16
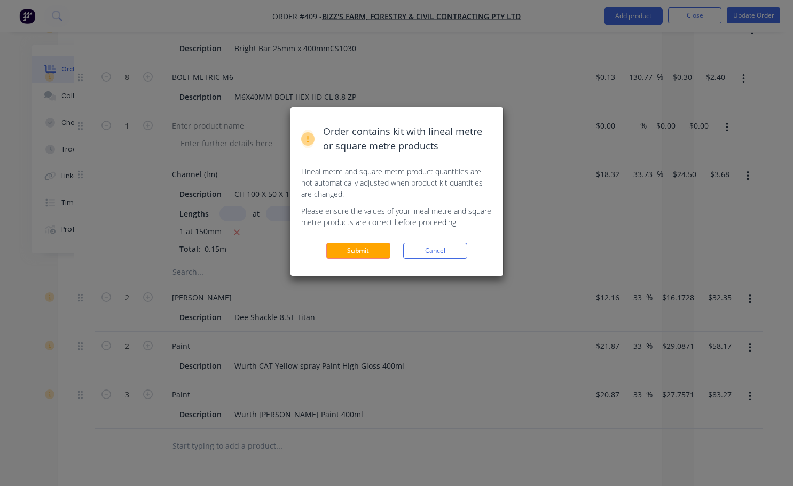
click at [373, 248] on button "Submit" at bounding box center [358, 251] width 64 height 16
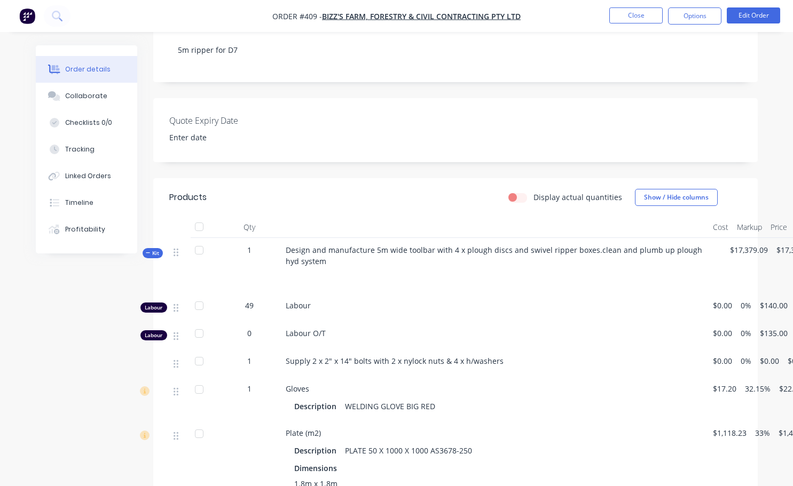
scroll to position [214, 74]
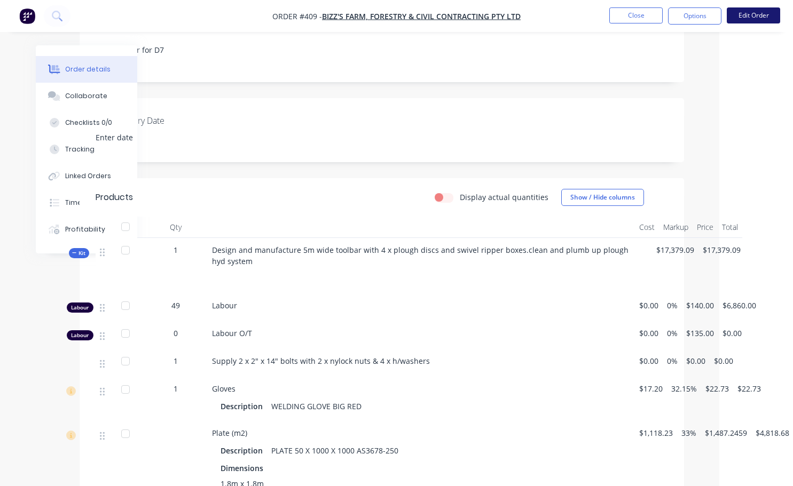
click at [748, 14] on button "Edit Order" at bounding box center [752, 15] width 53 height 16
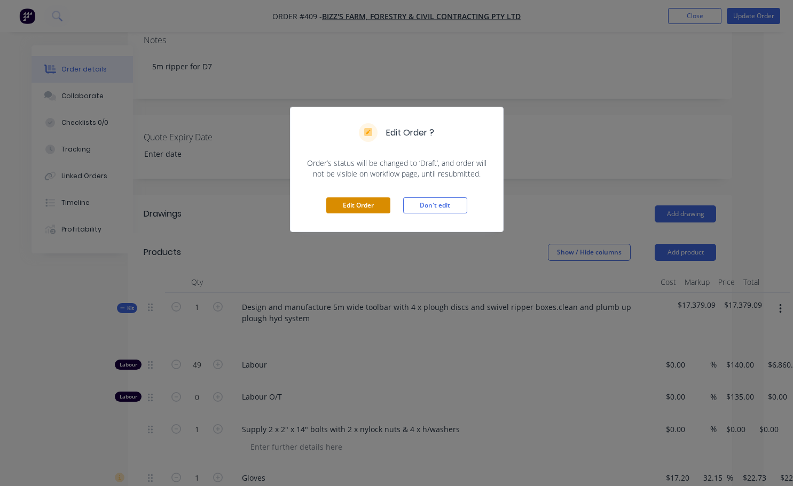
click at [374, 212] on button "Edit Order" at bounding box center [358, 205] width 64 height 16
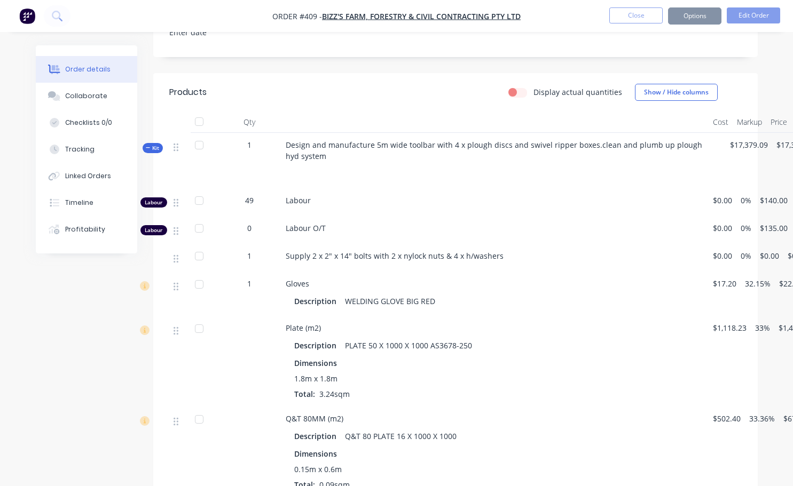
scroll to position [320, 0]
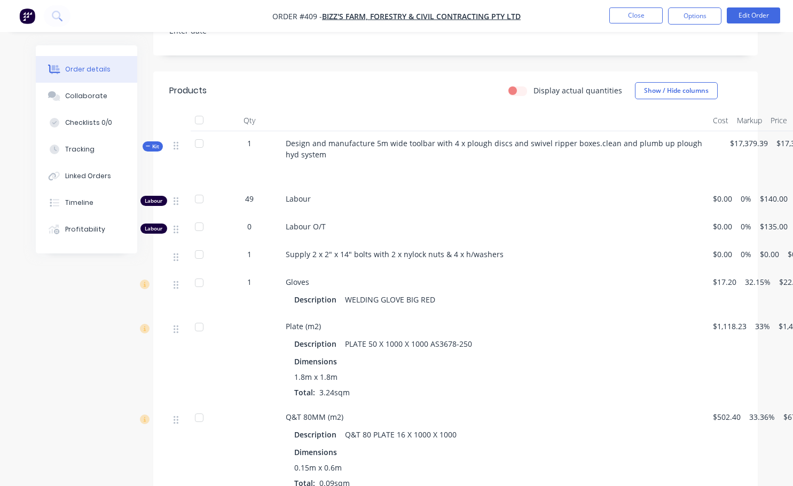
click at [262, 204] on div "49" at bounding box center [250, 198] width 56 height 11
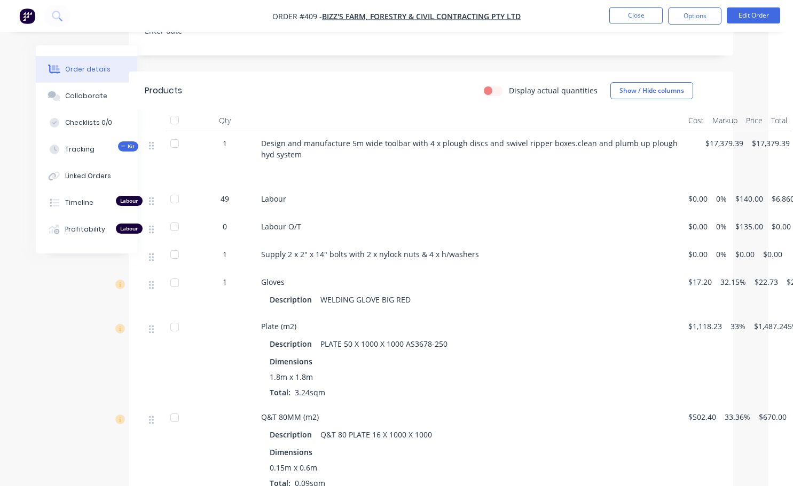
scroll to position [320, 74]
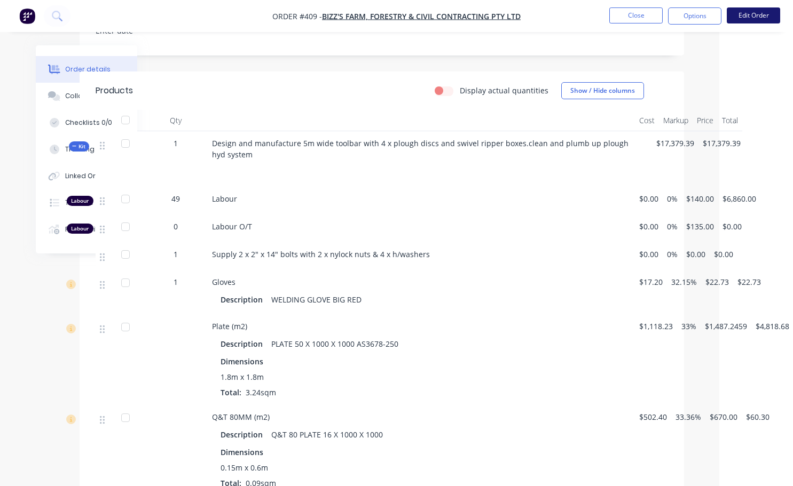
click at [748, 17] on button "Edit Order" at bounding box center [752, 15] width 53 height 16
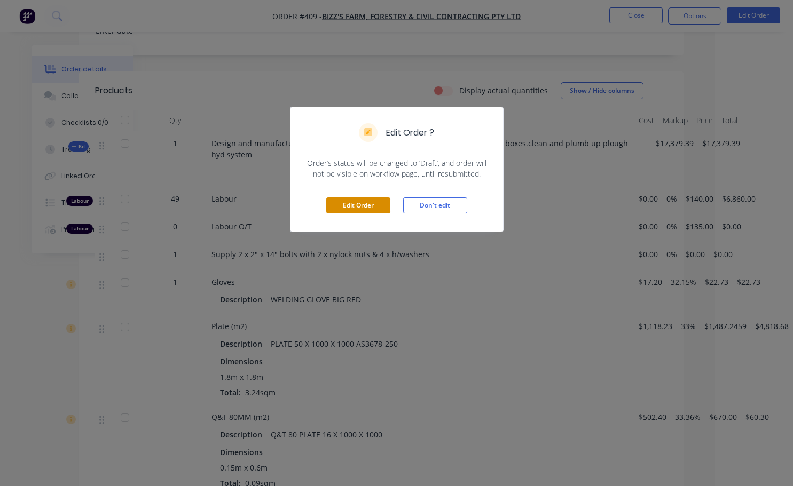
click at [355, 202] on button "Edit Order" at bounding box center [358, 205] width 64 height 16
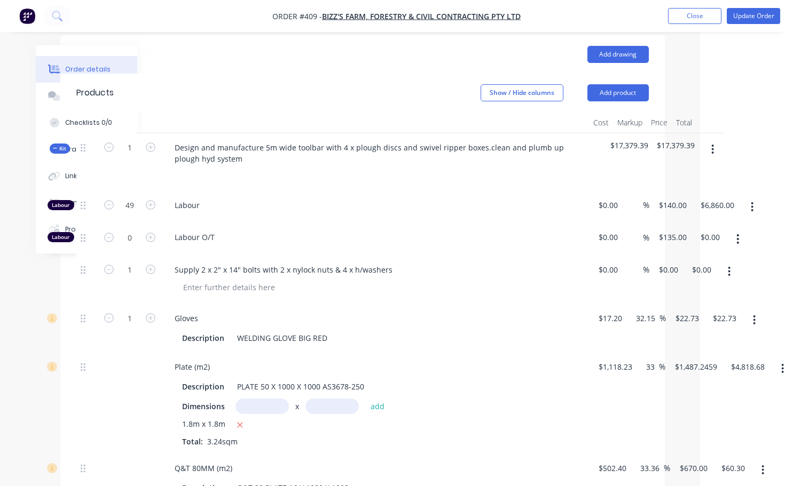
scroll to position [374, 96]
click at [148, 210] on icon "button" at bounding box center [148, 205] width 10 height 10
type input "50"
type input "$7,000.00"
click at [148, 210] on icon "button" at bounding box center [148, 205] width 10 height 10
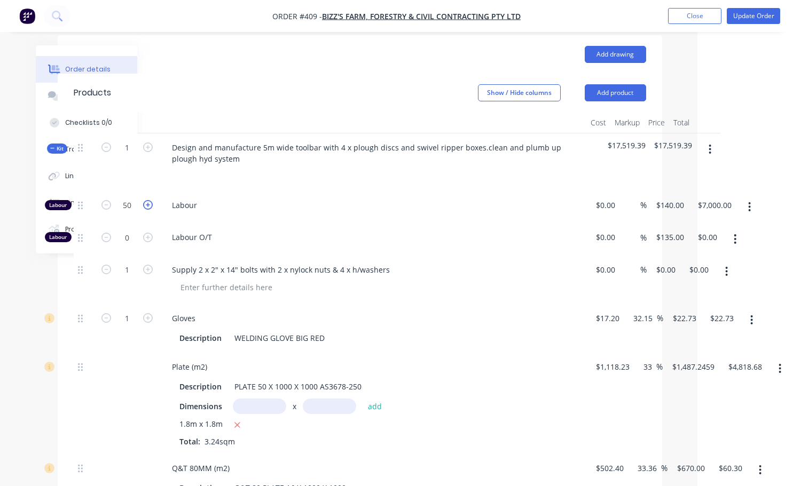
type input "51"
type input "$7,140.00"
click at [148, 210] on icon "button" at bounding box center [148, 205] width 10 height 10
type input "52"
type input "$7,280.00"
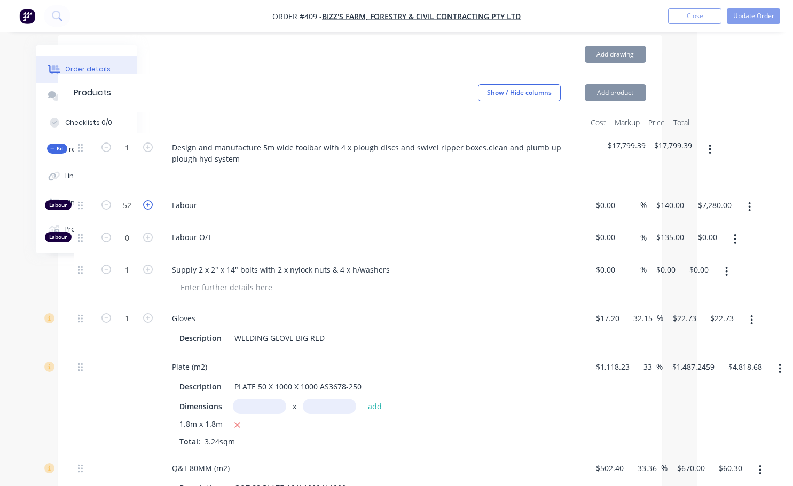
click at [148, 210] on icon "button" at bounding box center [148, 205] width 10 height 10
type input "53"
type input "$7,420.00"
click at [148, 210] on icon "button" at bounding box center [148, 205] width 10 height 10
type input "54"
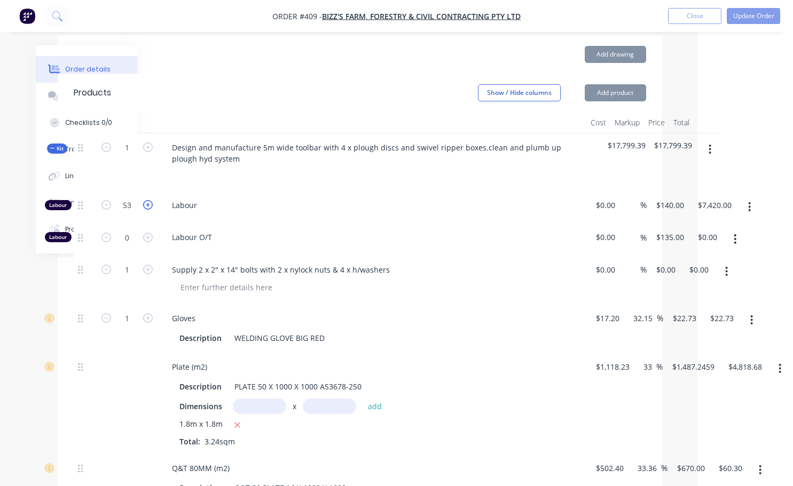
type input "$7,560.00"
click at [148, 210] on icon "button" at bounding box center [148, 205] width 10 height 10
type input "55"
type input "$7,700.00"
click at [148, 210] on icon "button" at bounding box center [148, 205] width 10 height 10
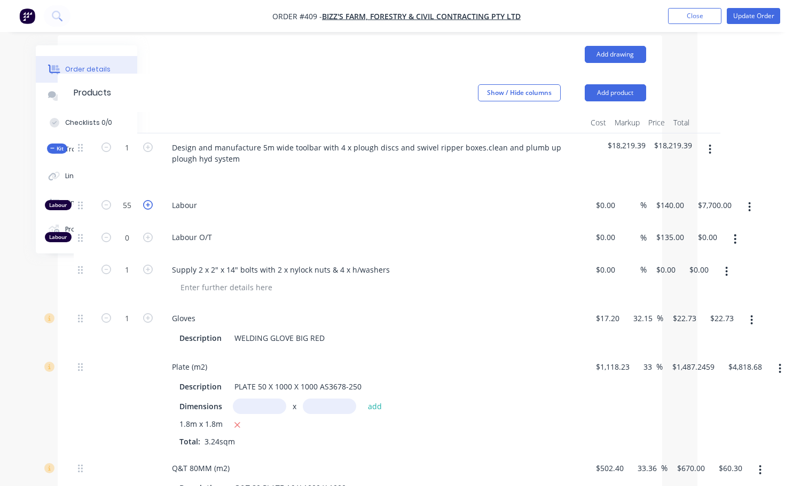
type input "56"
type input "$7,840.00"
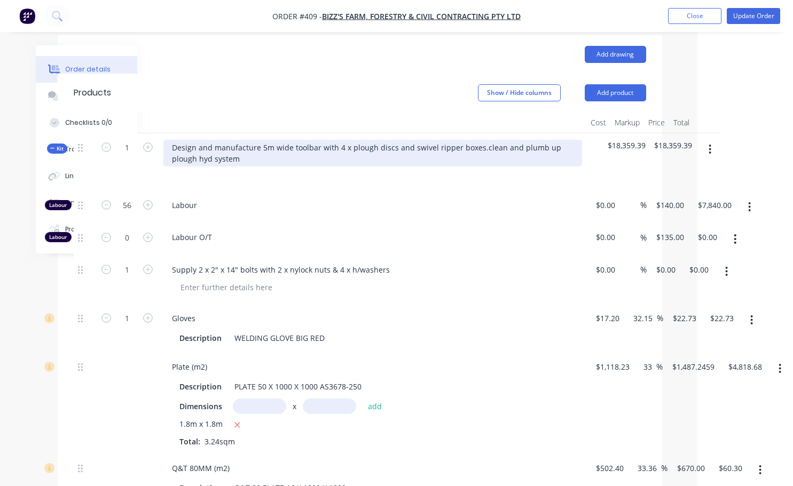
click at [479, 156] on div "Design and manufacture 5m wide toolbar with 4 x plough discs and swivel ripper …" at bounding box center [372, 153] width 418 height 27
click at [500, 155] on div "Design and manufacture 5m wide toolbar with 4 x plough discs and swivel ripper …" at bounding box center [372, 153] width 418 height 27
click at [211, 165] on div "Design and manufacture 5m wide toolbar with 4 x plough discs and swivel ripper …" at bounding box center [372, 153] width 418 height 27
click at [260, 163] on div "Design and manufacture 5m wide toolbar with 4 x plough discs and swivel ripper …" at bounding box center [372, 153] width 418 height 27
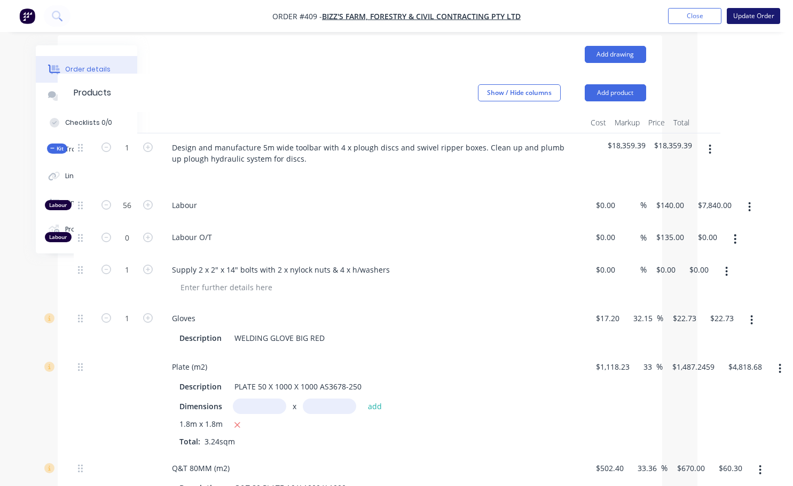
click at [749, 22] on button "Update Order" at bounding box center [752, 16] width 53 height 16
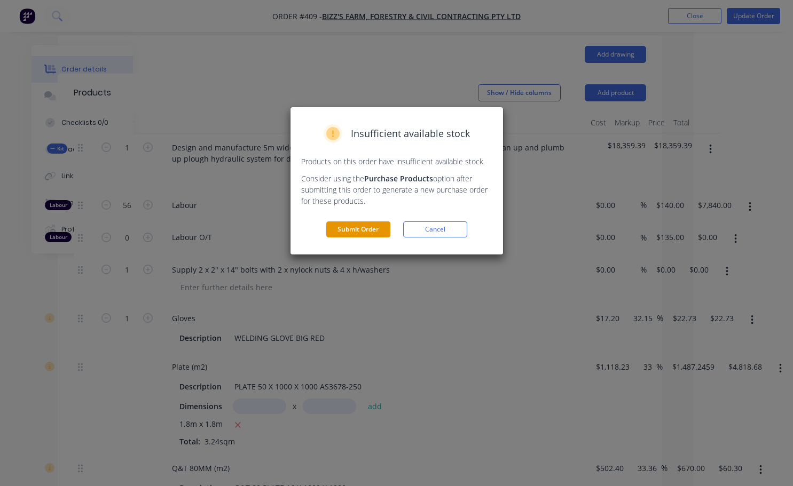
click at [362, 233] on button "Submit Order" at bounding box center [358, 230] width 64 height 16
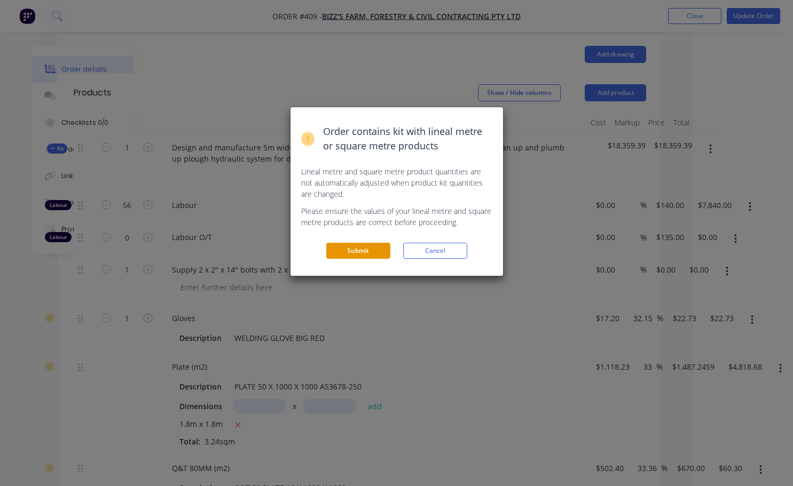
click at [353, 256] on button "Submit" at bounding box center [358, 251] width 64 height 16
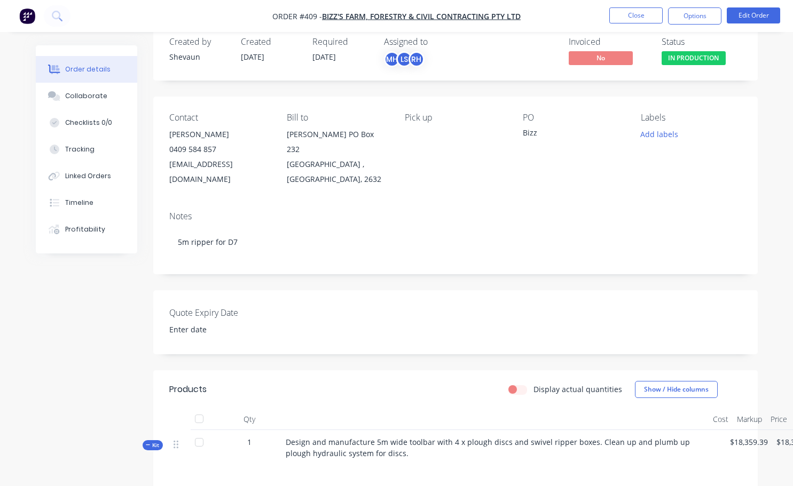
scroll to position [0, 0]
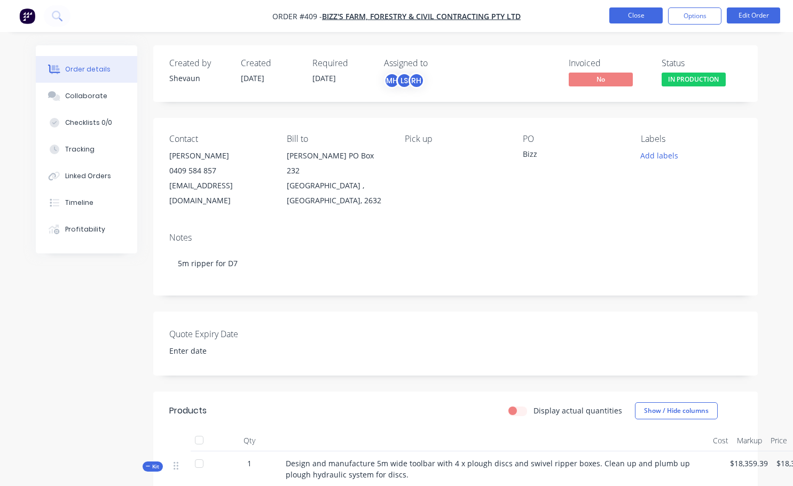
click at [637, 19] on button "Close" at bounding box center [635, 15] width 53 height 16
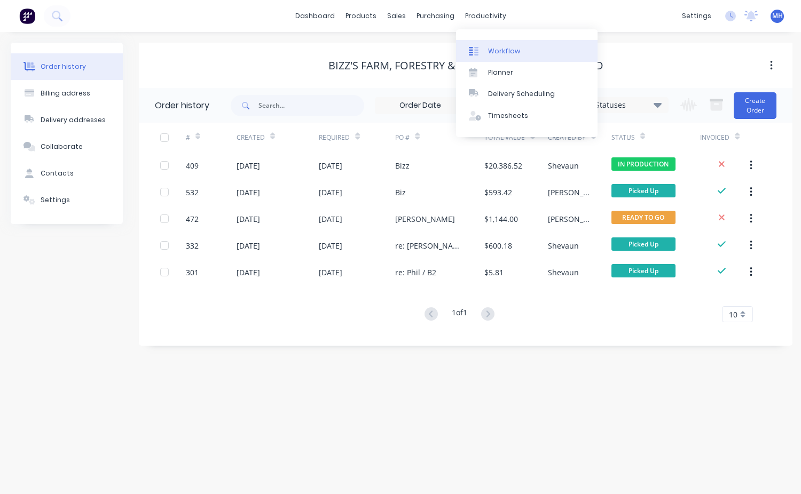
click at [499, 49] on div "Workflow" at bounding box center [504, 51] width 32 height 10
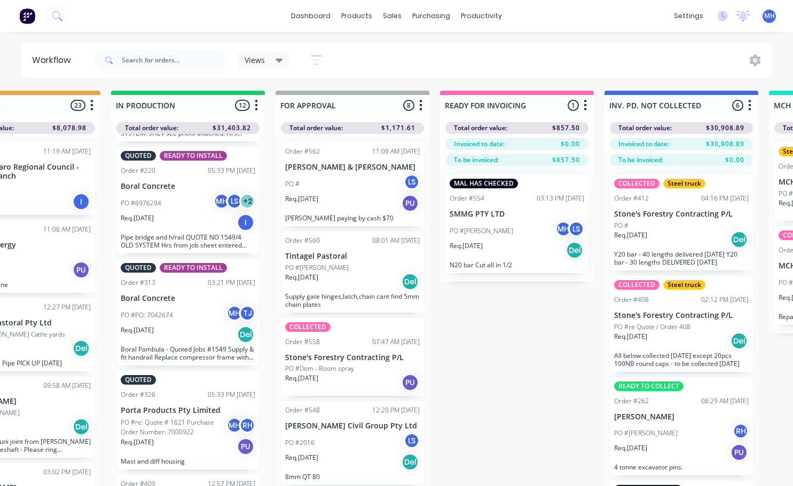
scroll to position [876, 0]
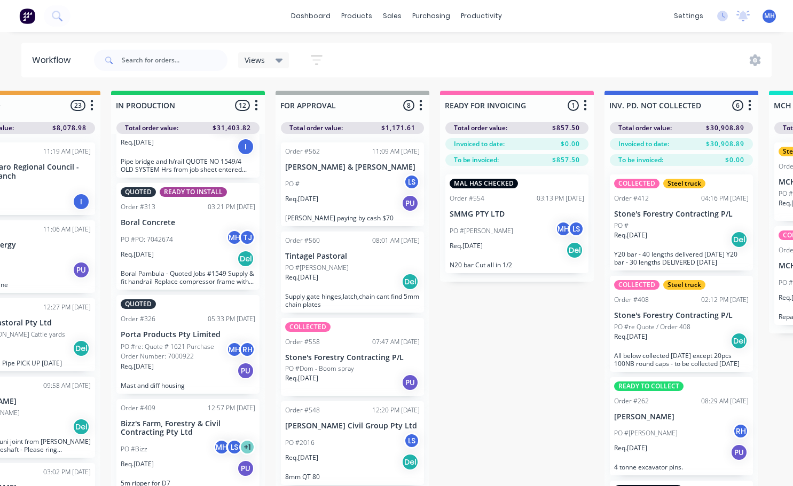
click at [183, 440] on div "PO #Bizz MH LS + 1" at bounding box center [188, 449] width 135 height 20
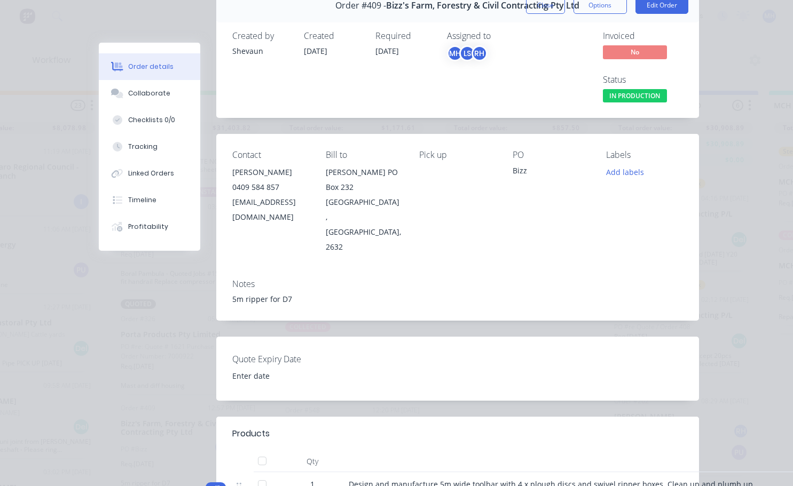
scroll to position [0, 0]
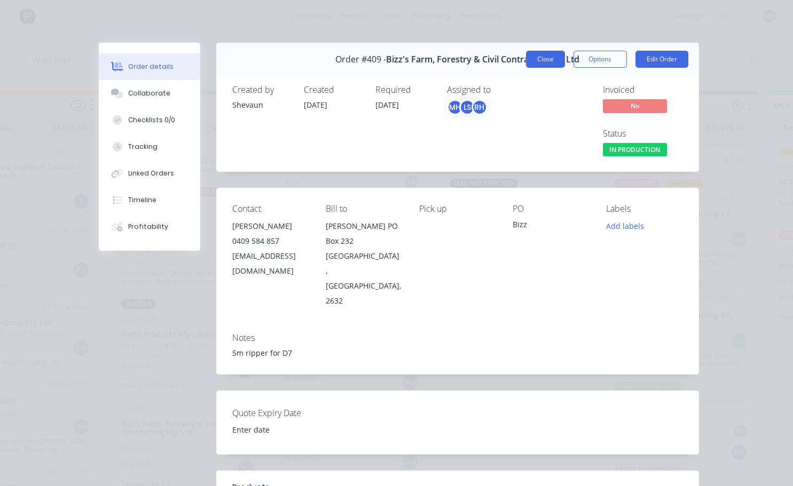
click at [544, 61] on button "Close" at bounding box center [545, 59] width 39 height 17
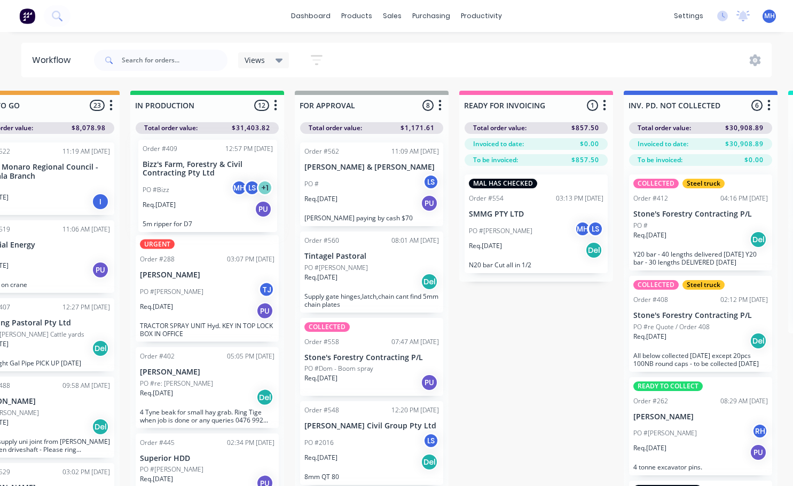
drag, startPoint x: 196, startPoint y: 430, endPoint x: 220, endPoint y: 167, distance: 264.2
click at [220, 167] on div "URGENT Order #288 03:07 PM [DATE] [PERSON_NAME] PO #[PERSON_NAME] [PERSON_NAME]…" at bounding box center [207, 313] width 154 height 358
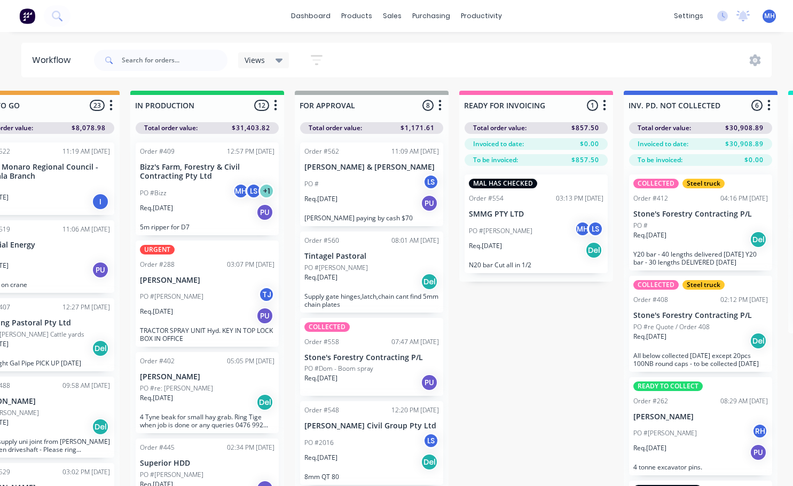
click at [221, 163] on p "Bizz's Farm, Forestry & Civil Contracting Pty Ltd" at bounding box center [207, 172] width 135 height 18
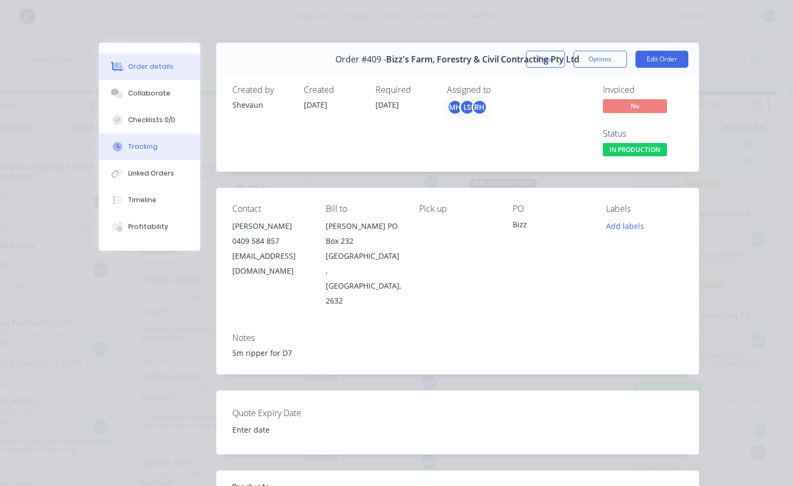
click at [143, 144] on div "Tracking" at bounding box center [142, 147] width 29 height 10
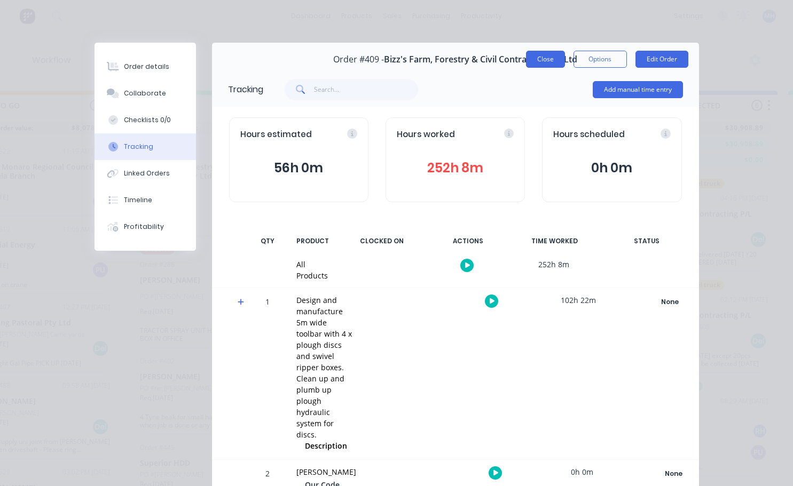
click at [533, 58] on button "Close" at bounding box center [545, 59] width 39 height 17
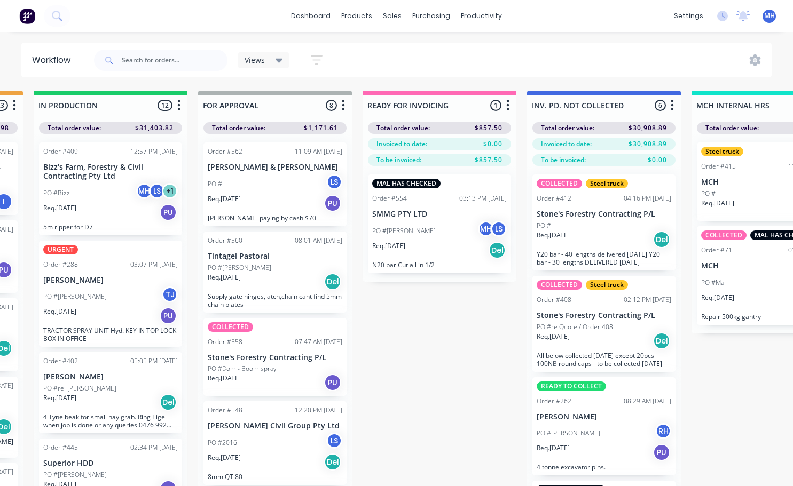
click at [268, 368] on p "PO #Dom - Boom spray" at bounding box center [242, 369] width 69 height 10
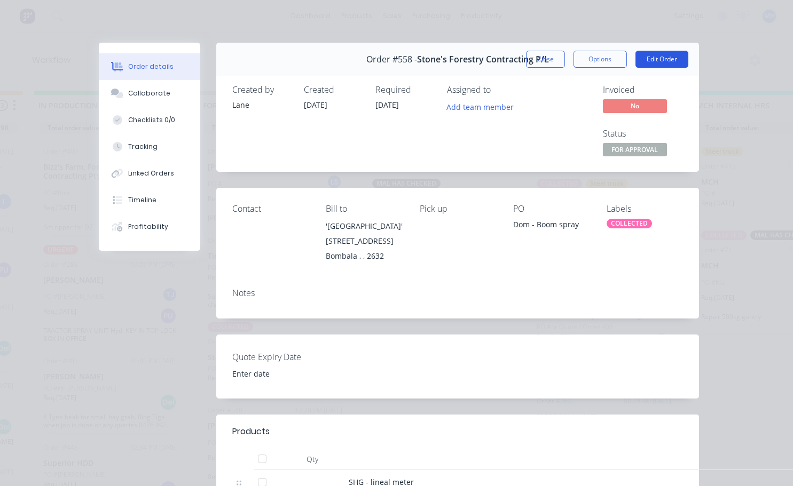
click at [655, 63] on button "Edit Order" at bounding box center [661, 59] width 53 height 17
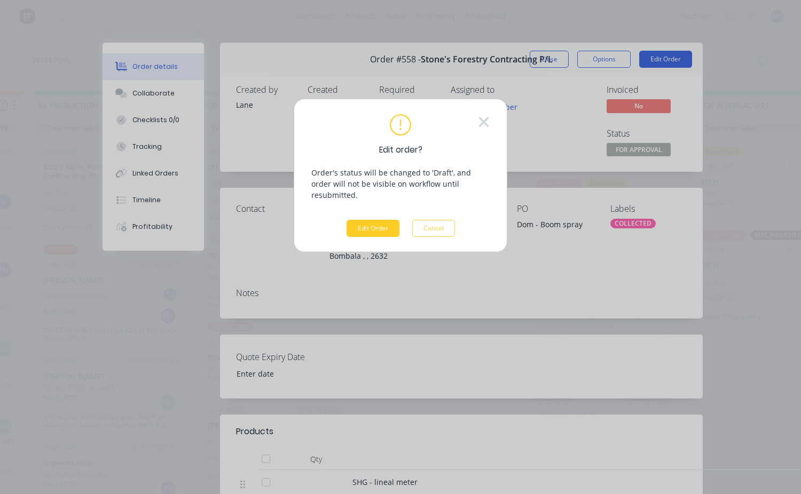
click at [385, 222] on button "Edit Order" at bounding box center [372, 228] width 53 height 17
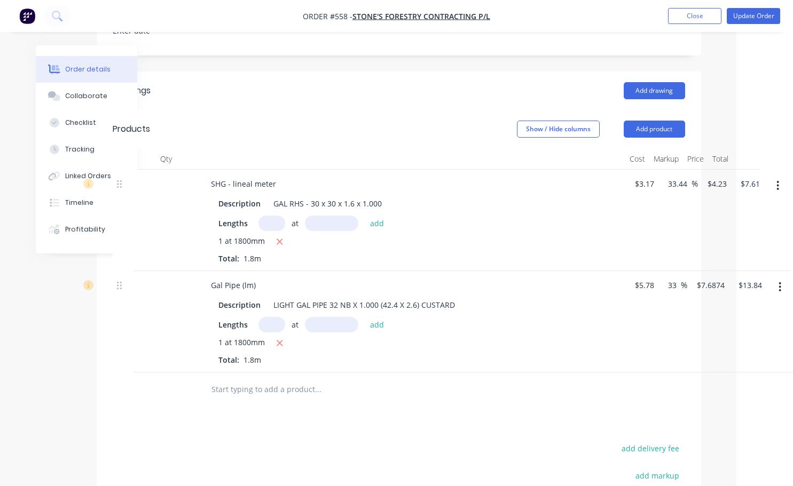
scroll to position [320, 57]
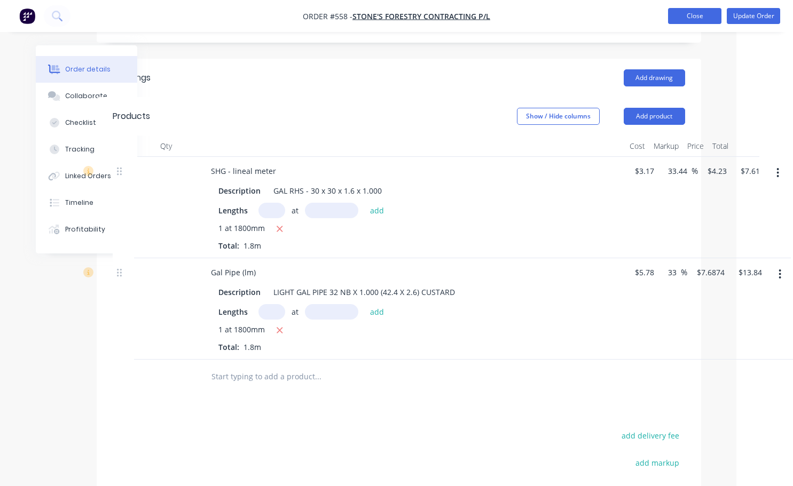
click at [697, 18] on button "Close" at bounding box center [694, 16] width 53 height 16
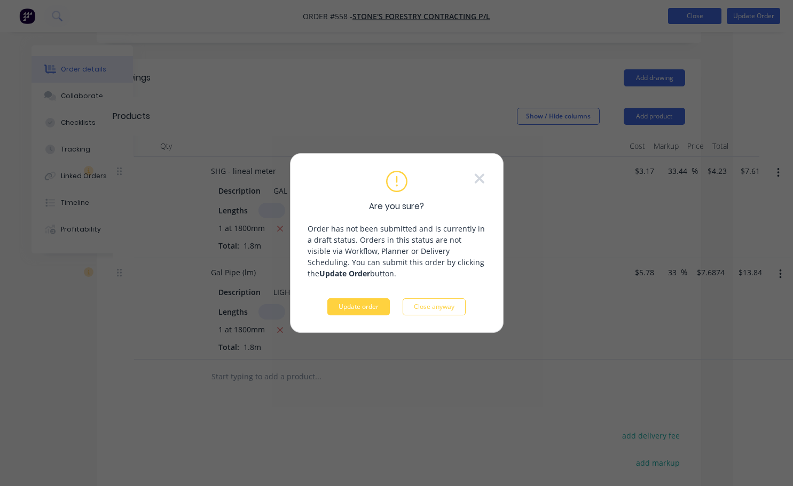
scroll to position [320, 49]
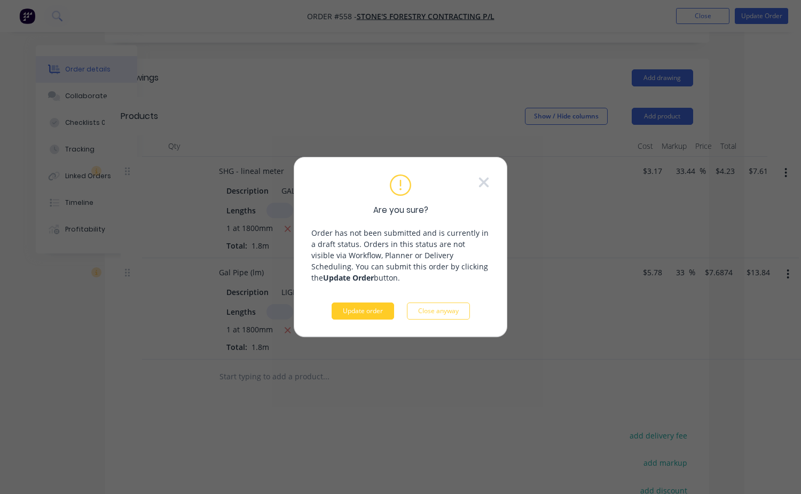
click at [360, 315] on button "Update order" at bounding box center [362, 311] width 62 height 17
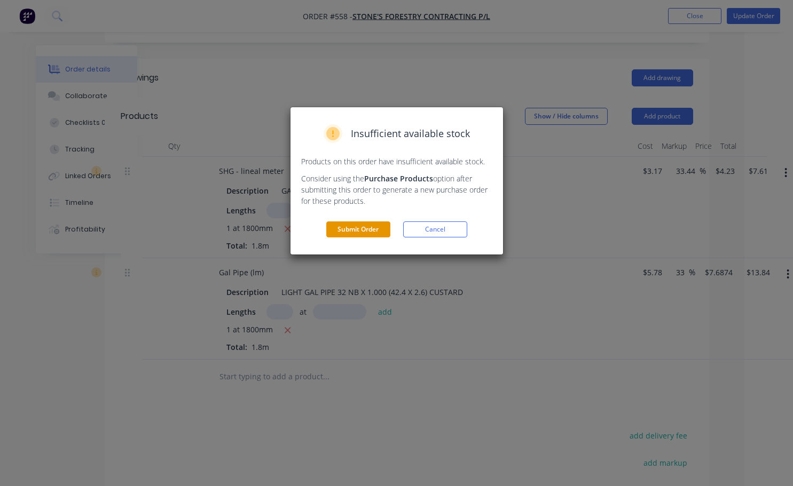
click at [369, 229] on button "Submit Order" at bounding box center [358, 230] width 64 height 16
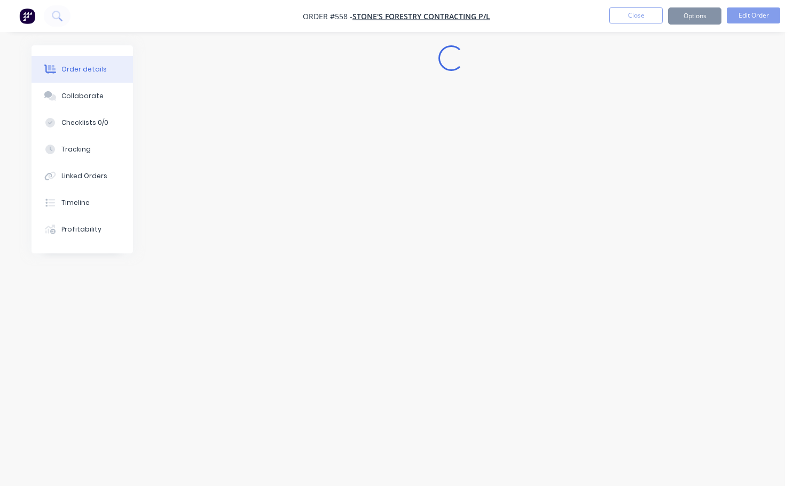
scroll to position [0, 0]
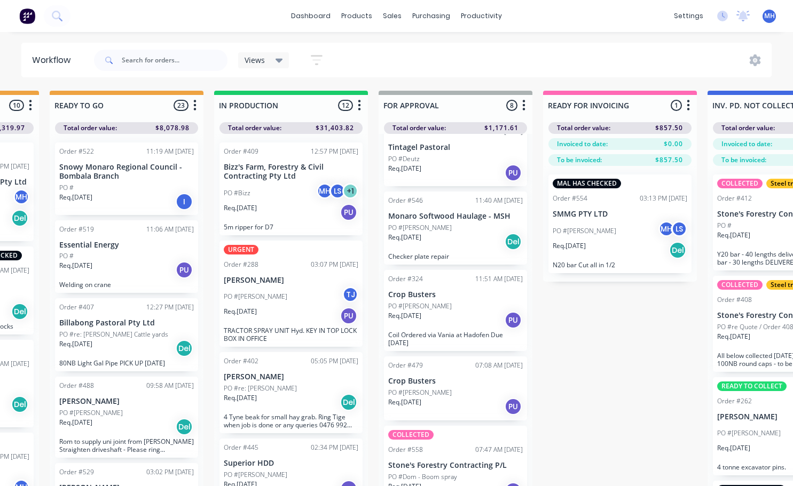
scroll to position [311, 0]
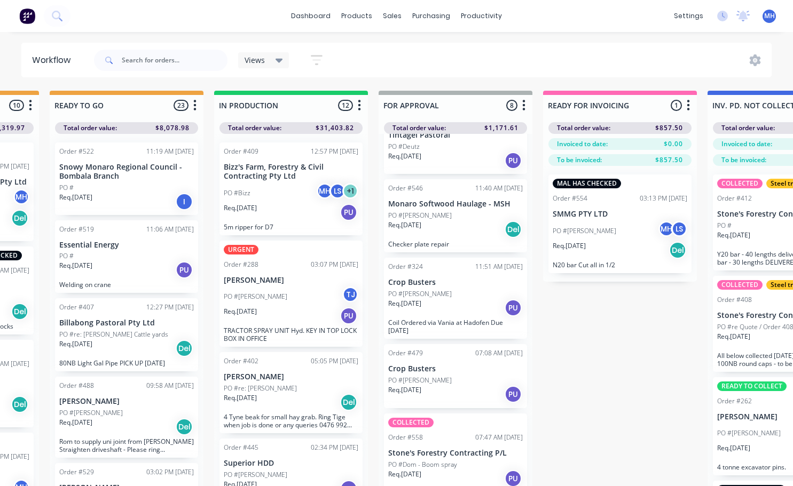
click at [450, 376] on div "PO #[PERSON_NAME]" at bounding box center [455, 381] width 135 height 10
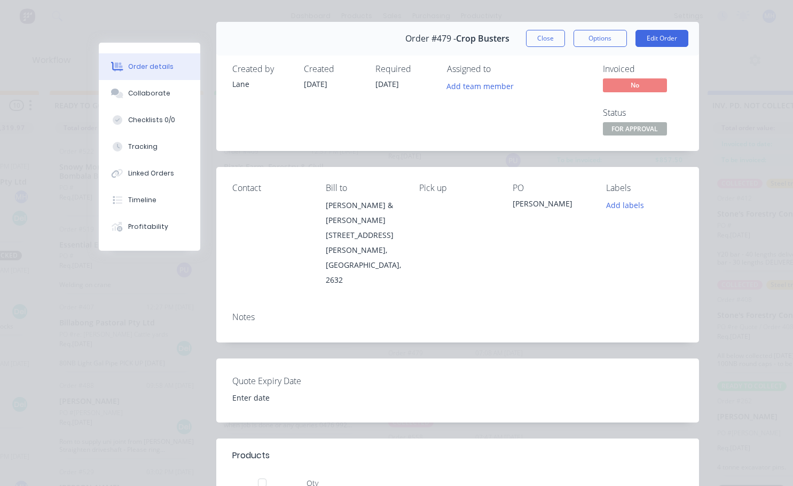
scroll to position [0, 0]
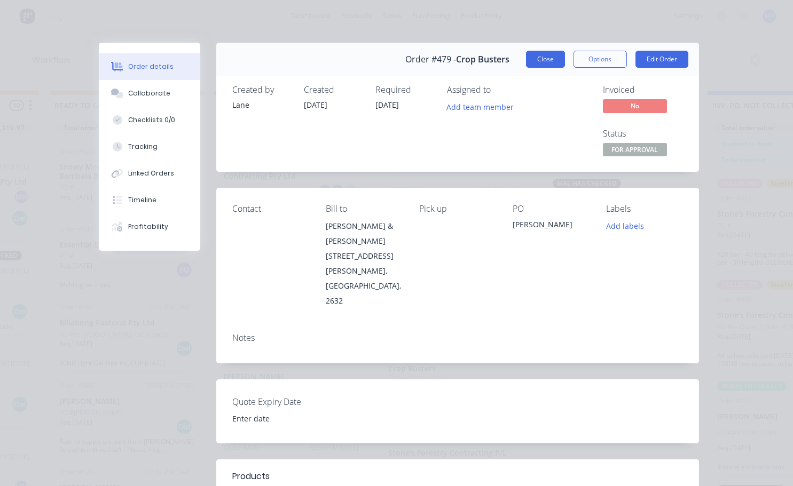
click at [541, 54] on button "Close" at bounding box center [545, 59] width 39 height 17
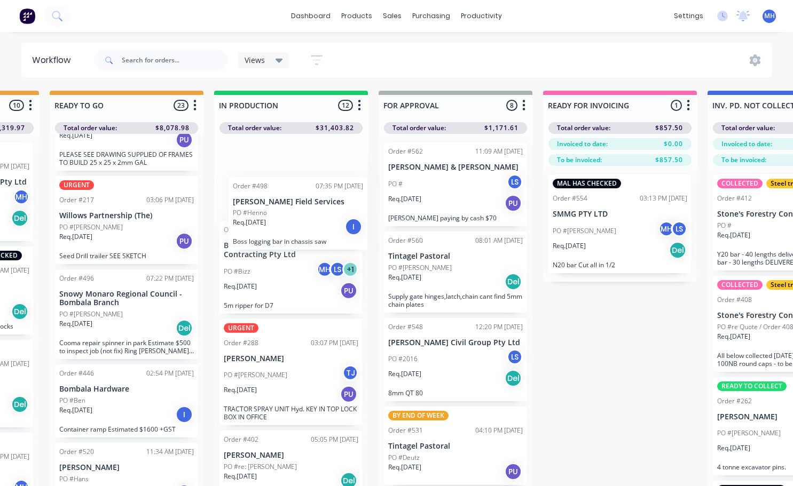
scroll to position [0, 465]
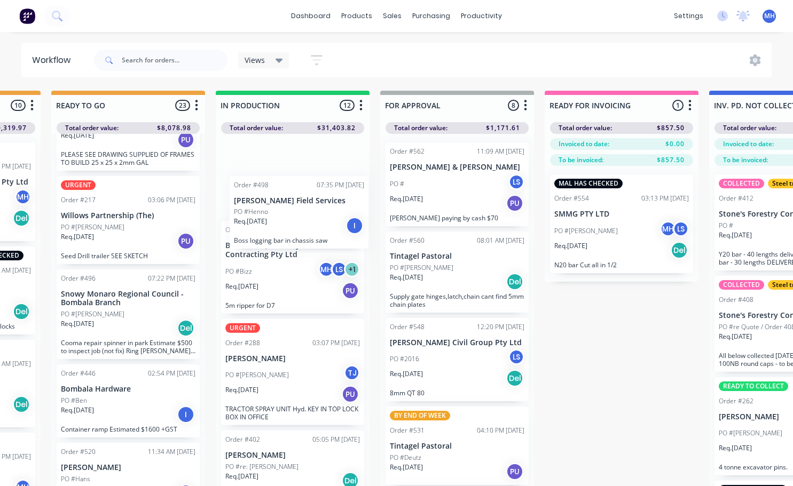
drag, startPoint x: 124, startPoint y: 329, endPoint x: 290, endPoint y: 207, distance: 205.8
click at [299, 222] on div "QUOTES TO DO 2 Status colour #273444 hex #273444 Save Cancel Notifications Emai…" at bounding box center [417, 307] width 1780 height 433
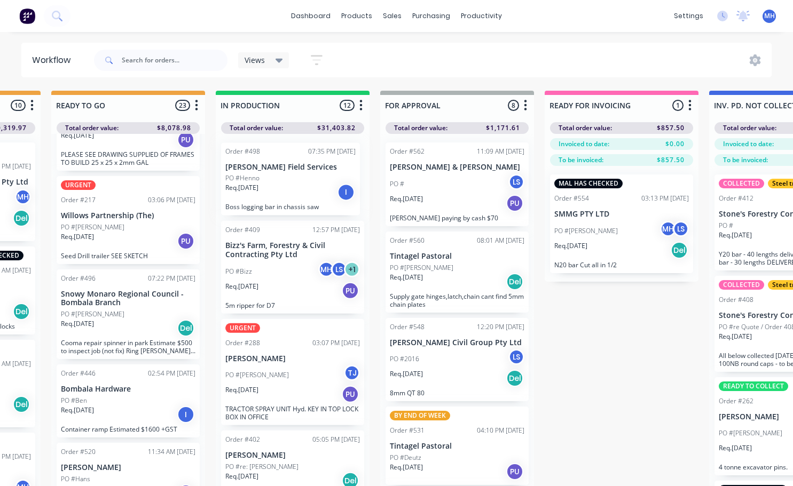
click at [290, 204] on div "Order #409 12:57 PM [DATE] Bizz's Farm, Forestry & Civil Contracting Pty Ltd PO…" at bounding box center [293, 313] width 154 height 358
click at [772, 18] on span "MH" at bounding box center [769, 16] width 11 height 10
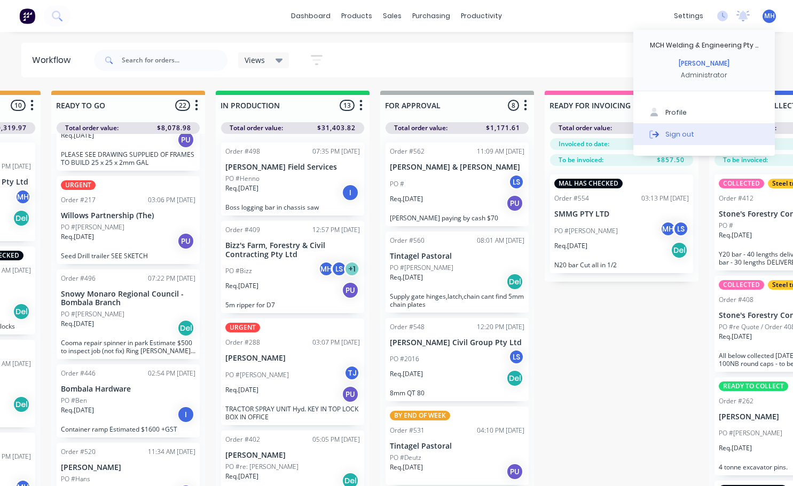
click at [696, 132] on button "Sign out" at bounding box center [703, 133] width 141 height 21
